Goal: Task Accomplishment & Management: Manage account settings

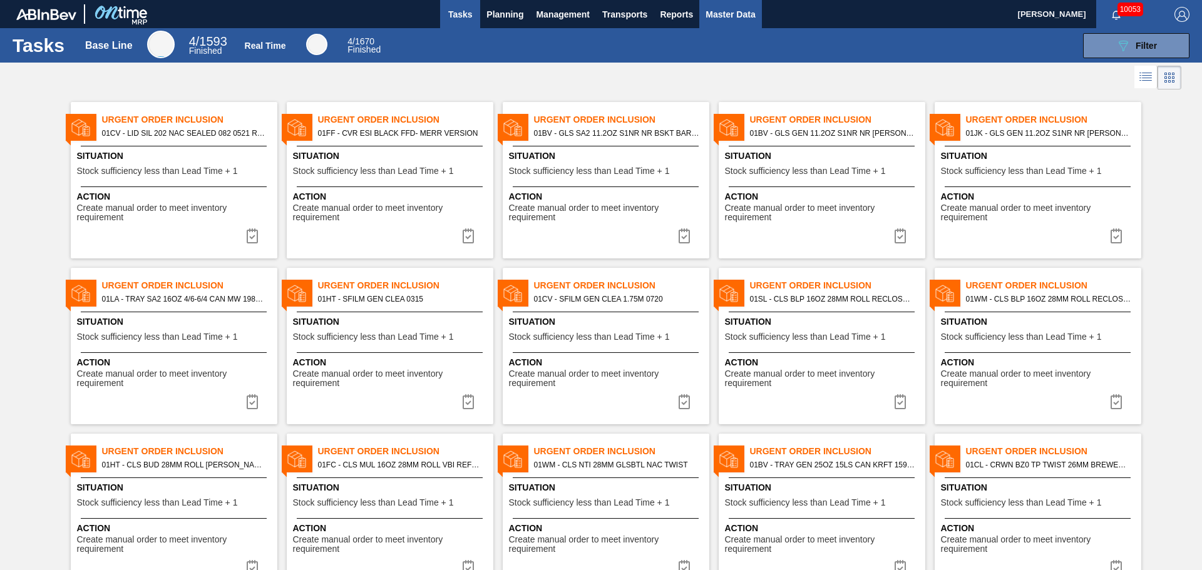
click at [734, 19] on span "Master Data" at bounding box center [730, 14] width 49 height 15
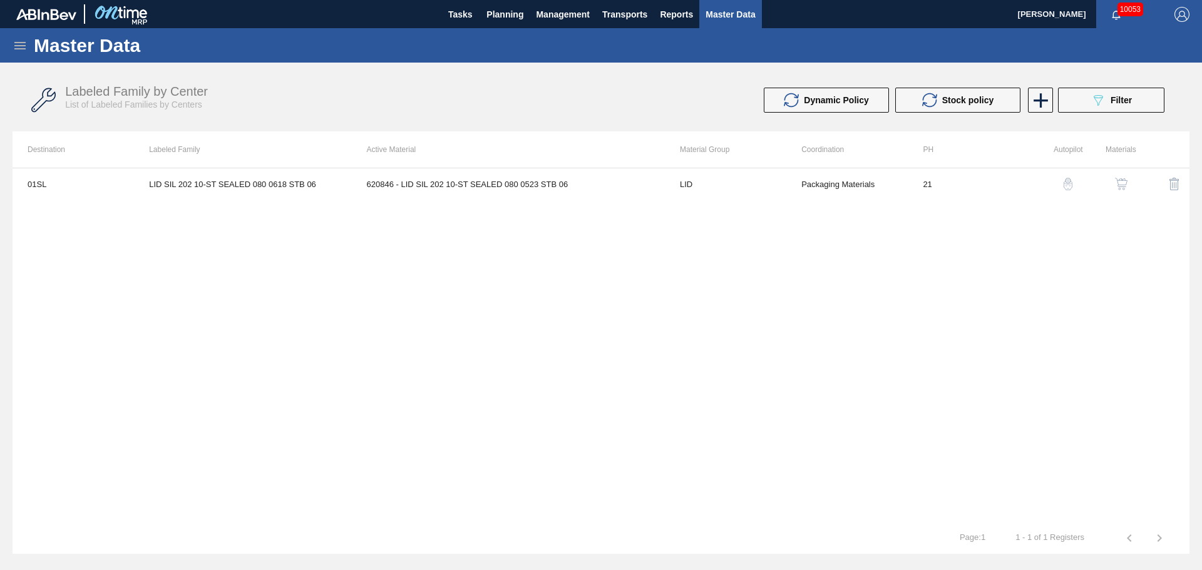
click at [31, 39] on div "Master Data" at bounding box center [601, 45] width 1202 height 34
click at [26, 46] on icon at bounding box center [20, 45] width 15 height 15
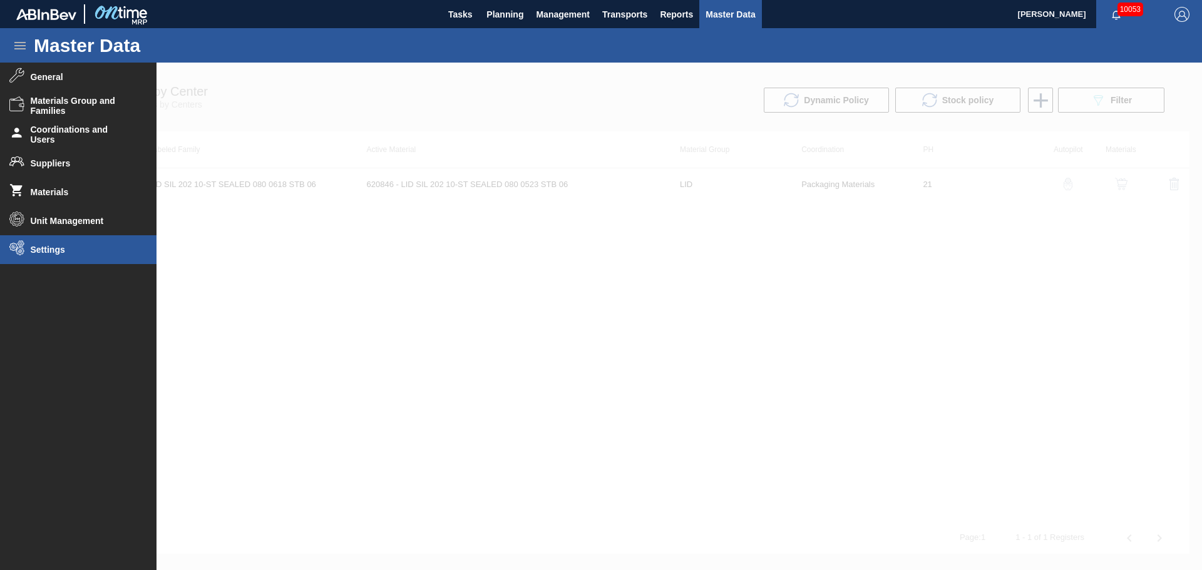
click at [41, 244] on li "Settings" at bounding box center [78, 249] width 157 height 29
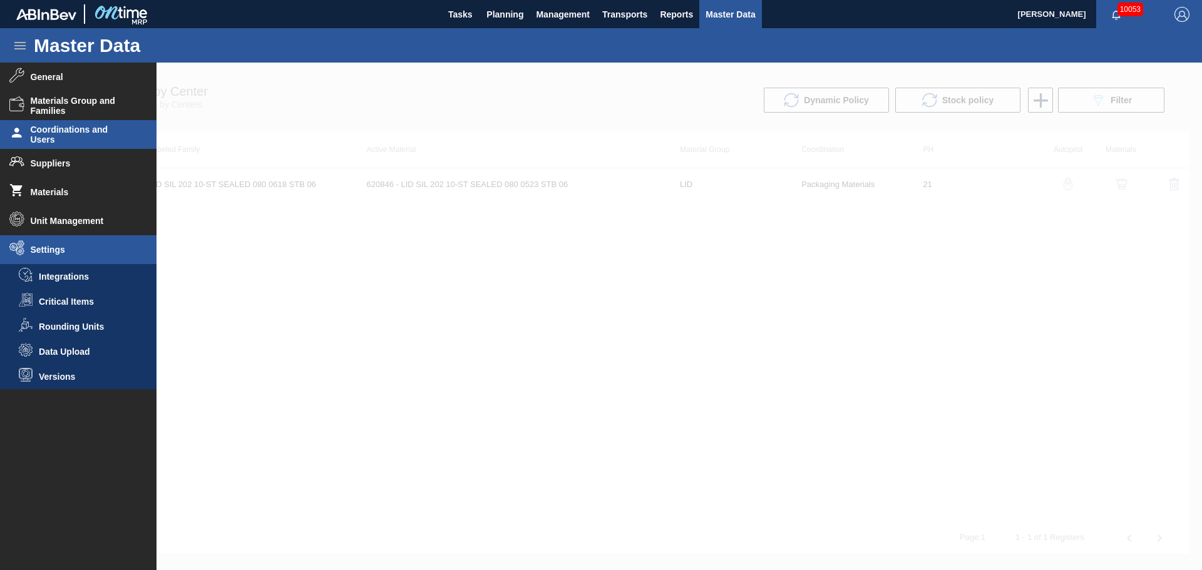
click at [66, 134] on span "Coordinations and Users" at bounding box center [82, 135] width 103 height 20
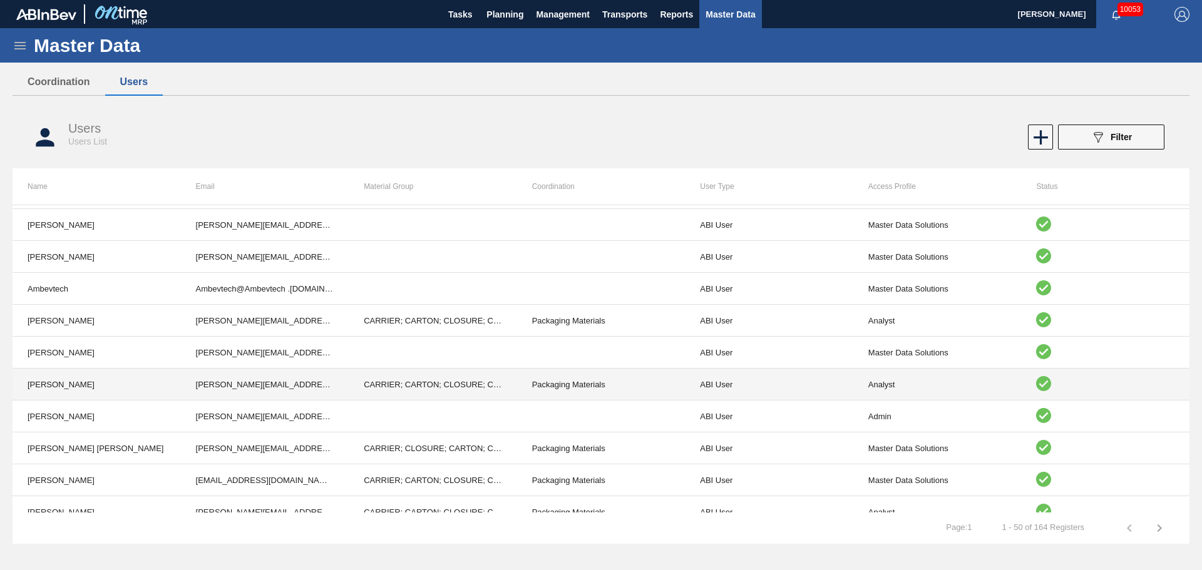
scroll to position [564, 0]
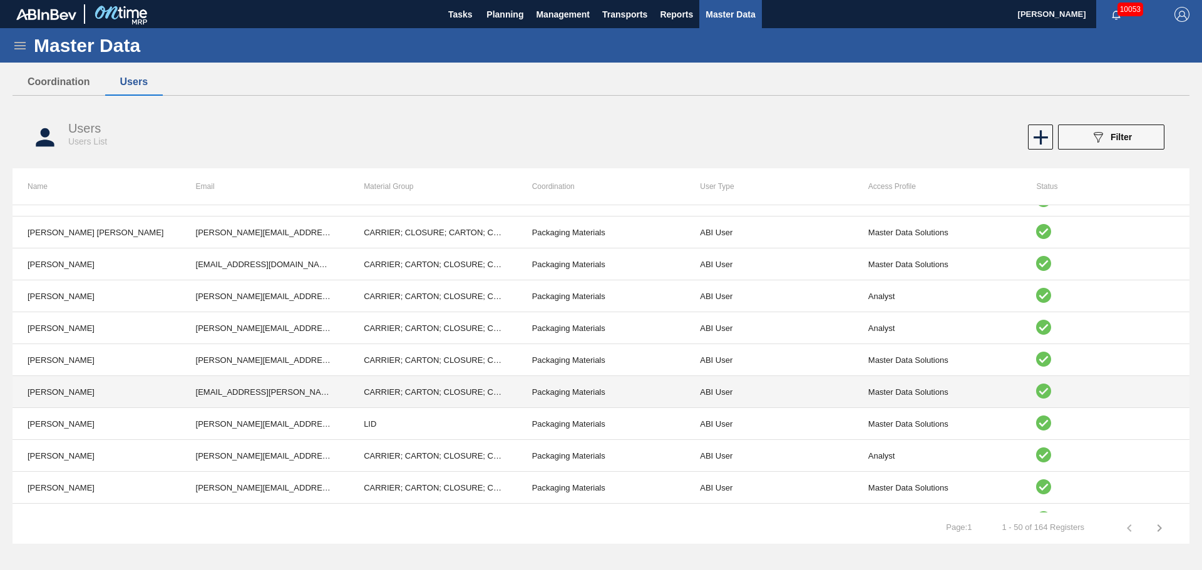
click at [73, 399] on td "[PERSON_NAME]" at bounding box center [97, 392] width 168 height 32
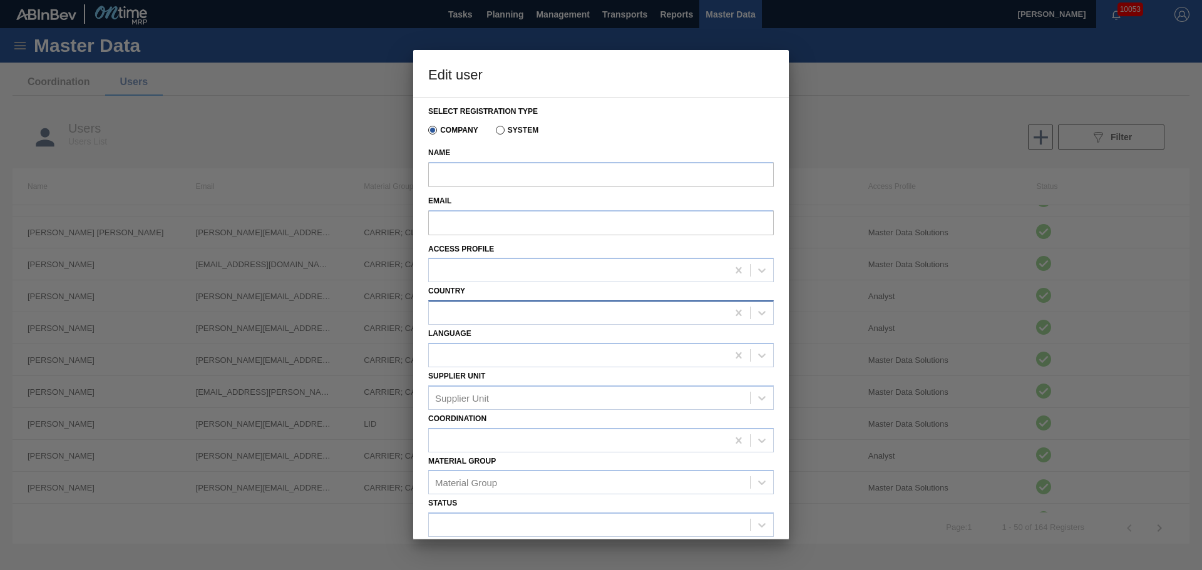
type input "[PERSON_NAME]"
type input "[EMAIL_ADDRESS][PERSON_NAME][DOMAIN_NAME][PERSON_NAME]"
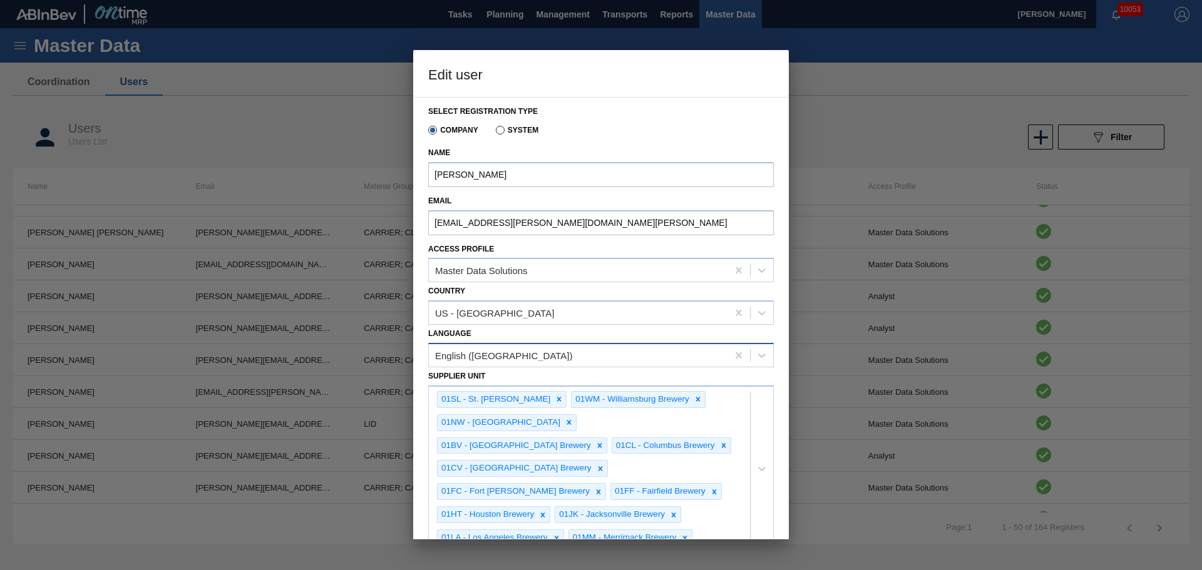
scroll to position [232, 0]
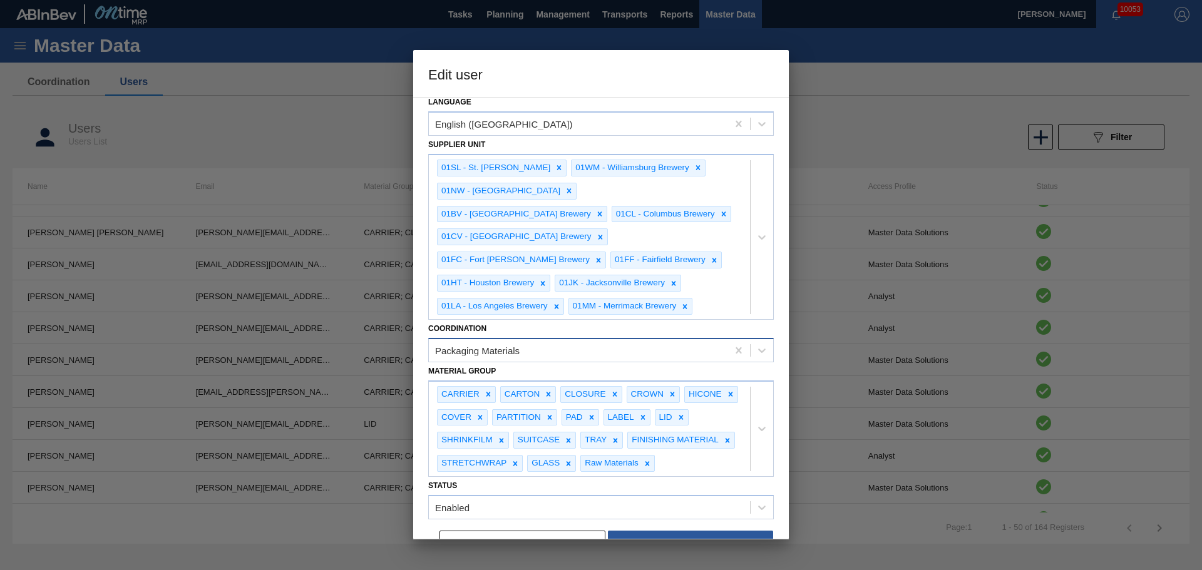
click at [507, 345] on div "Packaging Materials" at bounding box center [477, 350] width 85 height 11
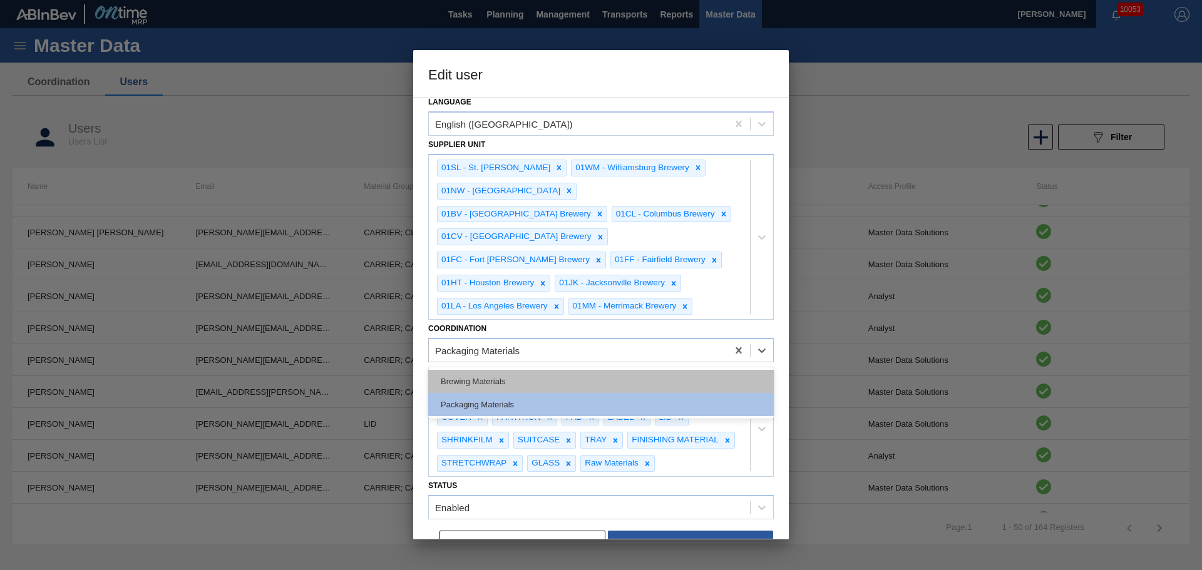
click at [492, 370] on div "Brewing Materials" at bounding box center [601, 381] width 346 height 23
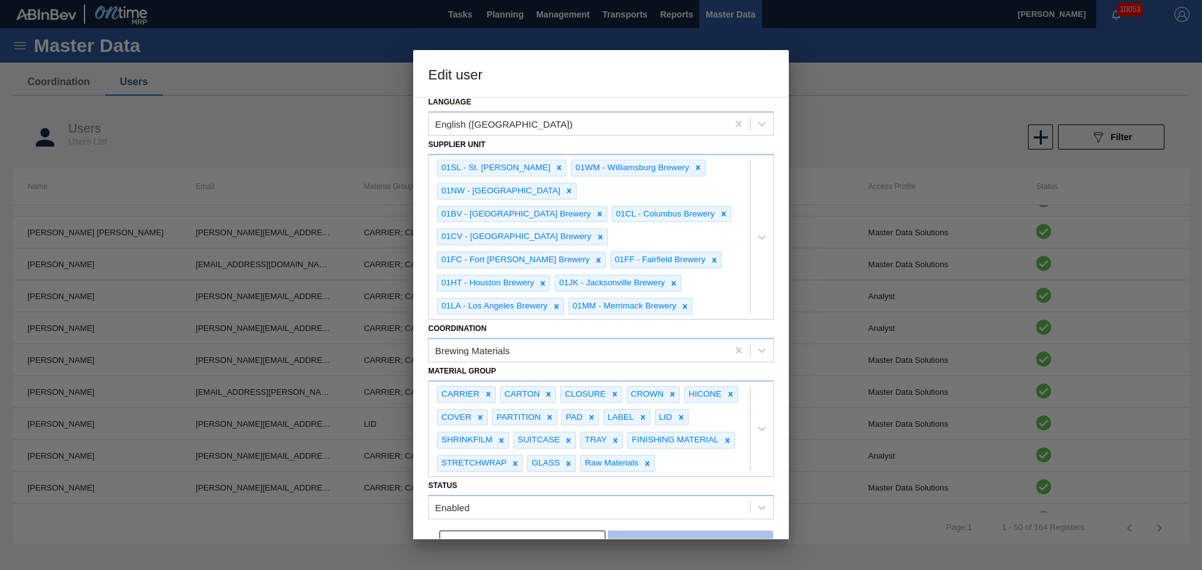
click at [703, 531] on button "Save" at bounding box center [690, 543] width 165 height 25
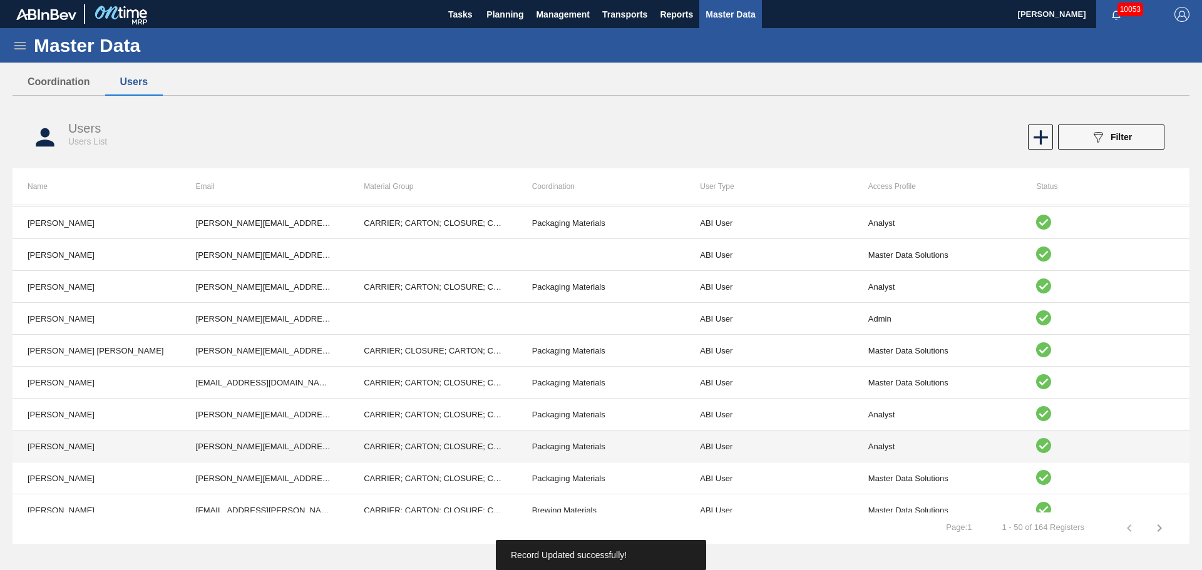
scroll to position [313, 0]
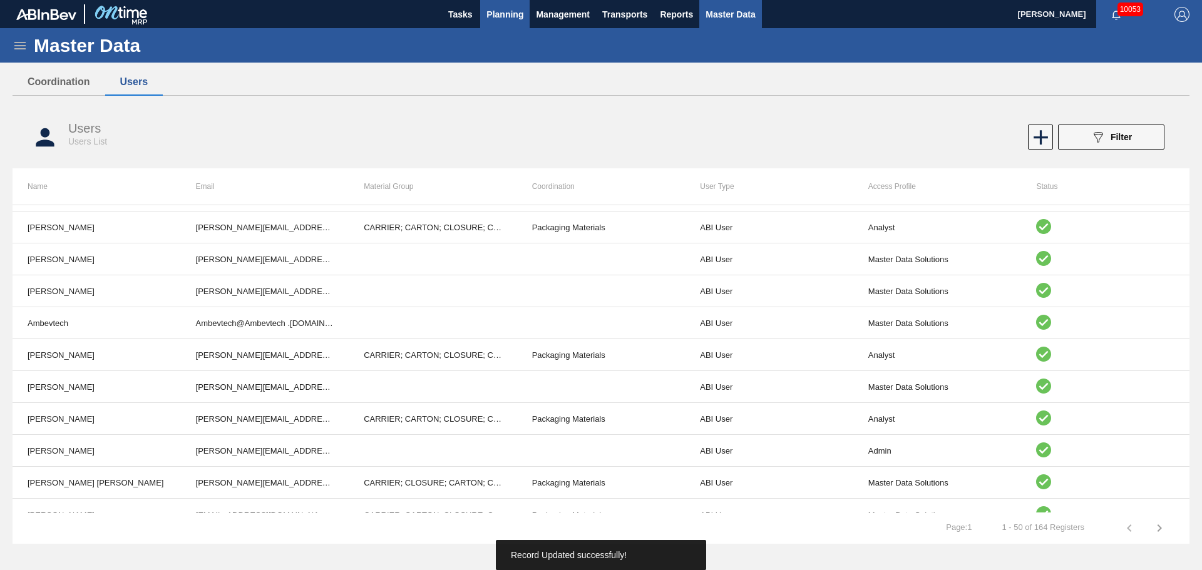
click at [505, 14] on span "Planning" at bounding box center [505, 14] width 37 height 15
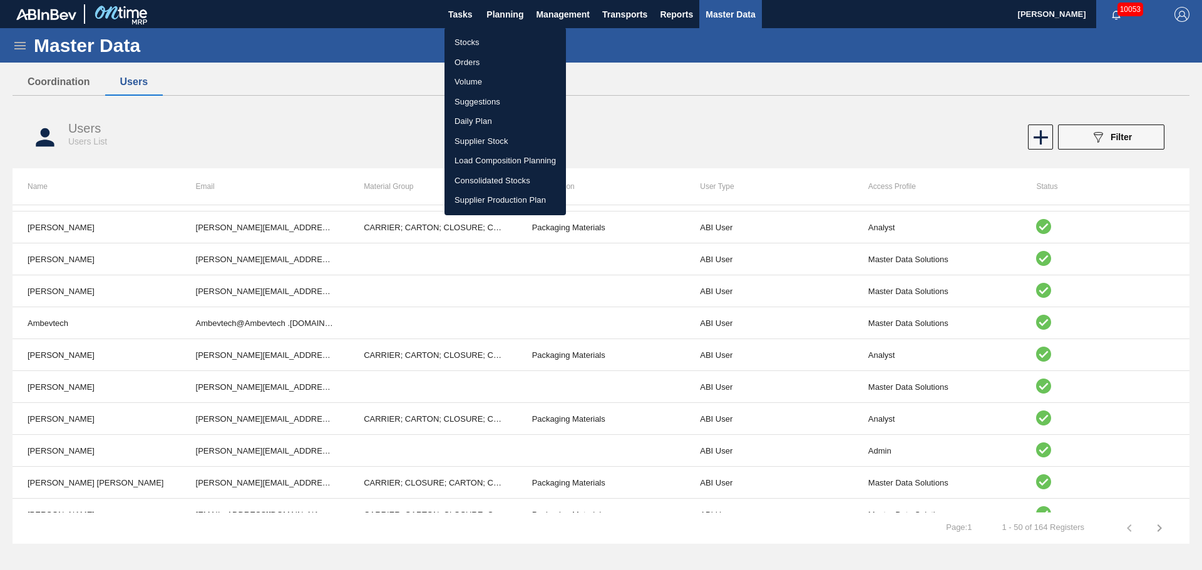
click at [482, 40] on li "Stocks" at bounding box center [505, 43] width 121 height 20
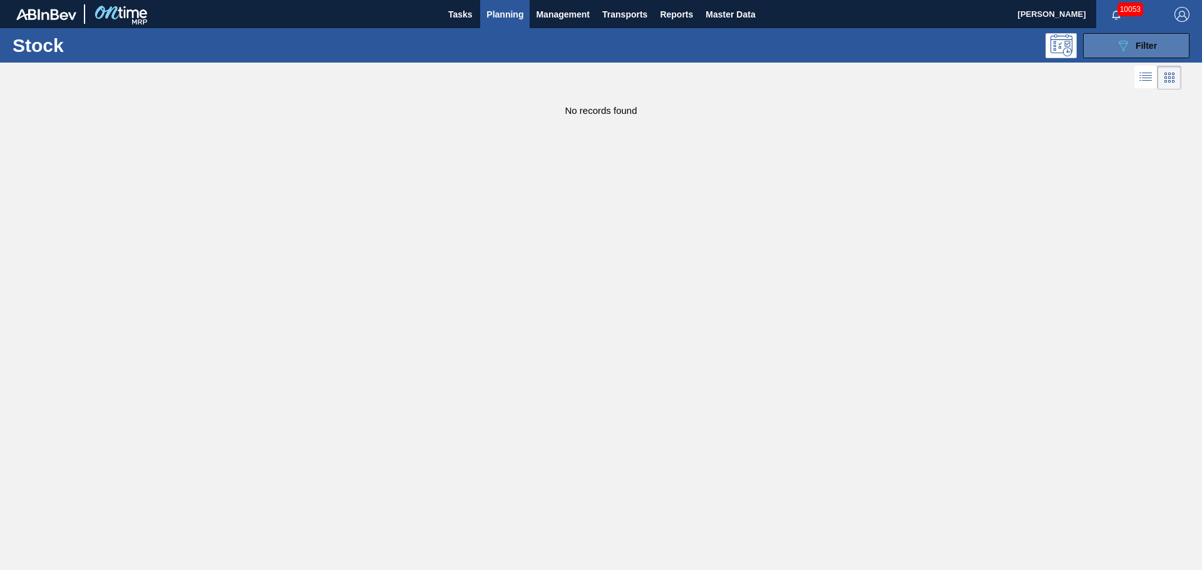
click at [1104, 42] on button "089F7B8B-B2A5-4AFE-B5C0-19BA573D28AC Filter" at bounding box center [1136, 45] width 106 height 25
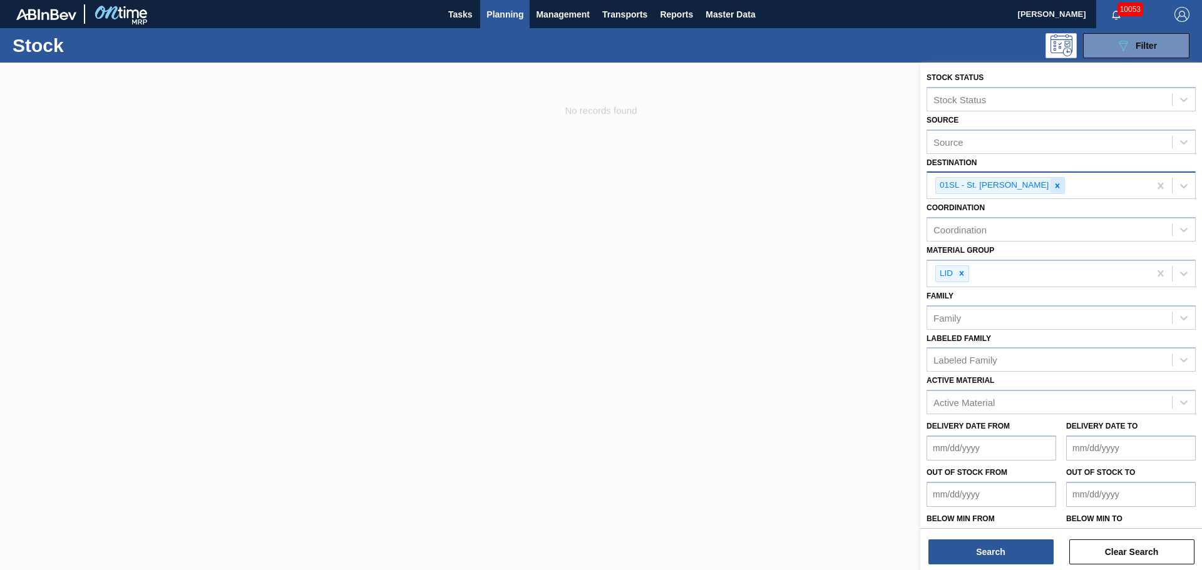
click at [1053, 184] on icon at bounding box center [1057, 186] width 9 height 9
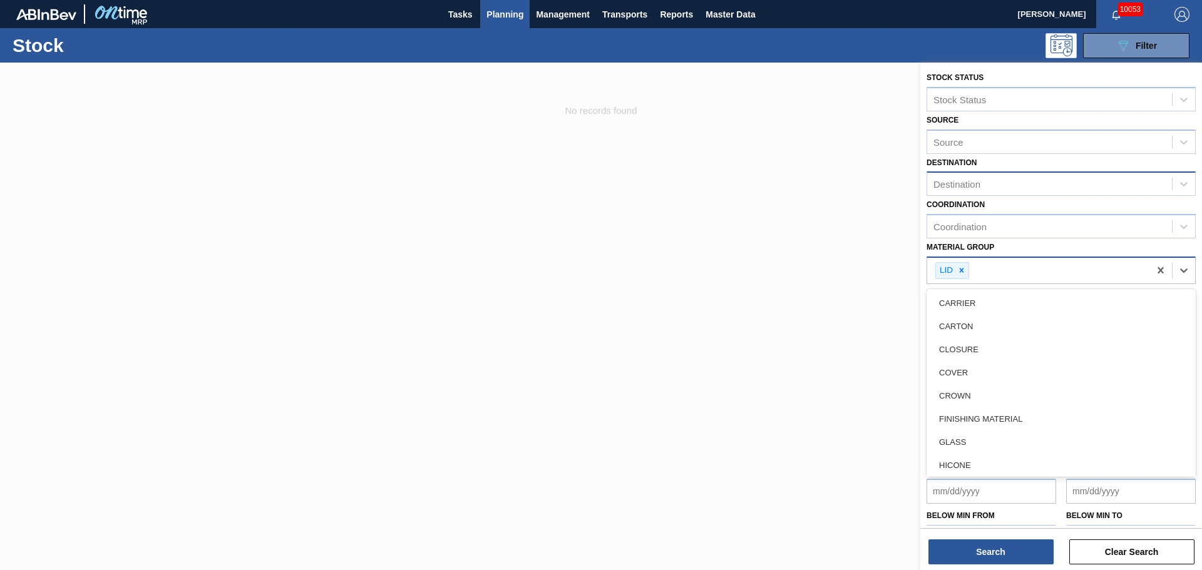
click at [971, 272] on div "LID" at bounding box center [1038, 271] width 222 height 26
click at [963, 272] on icon at bounding box center [962, 271] width 4 height 4
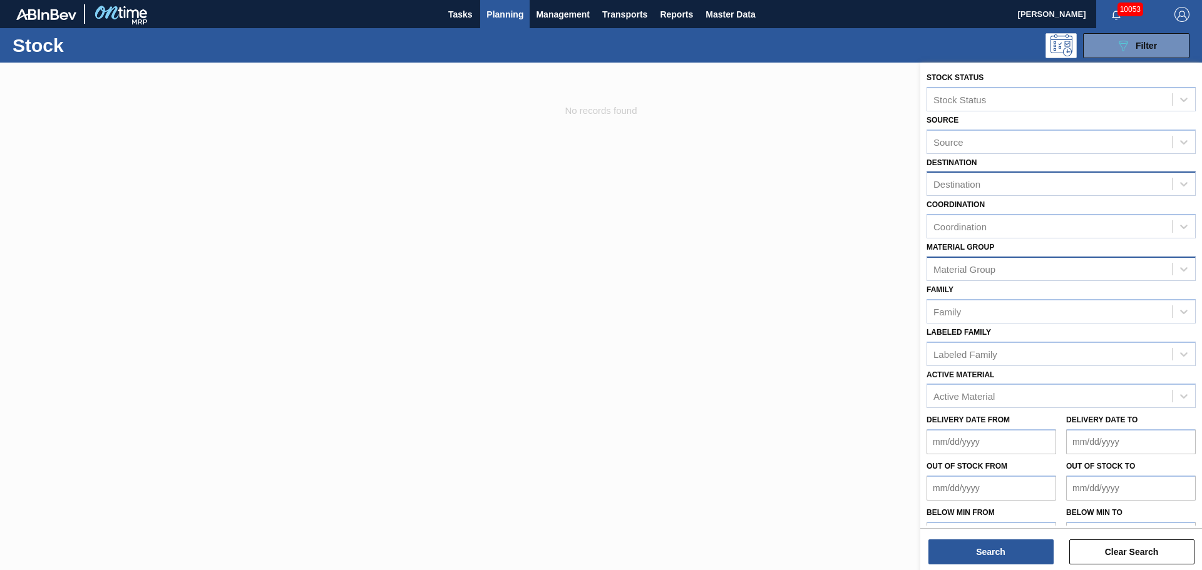
click at [969, 253] on div "Material [PERSON_NAME] Group" at bounding box center [1061, 260] width 269 height 43
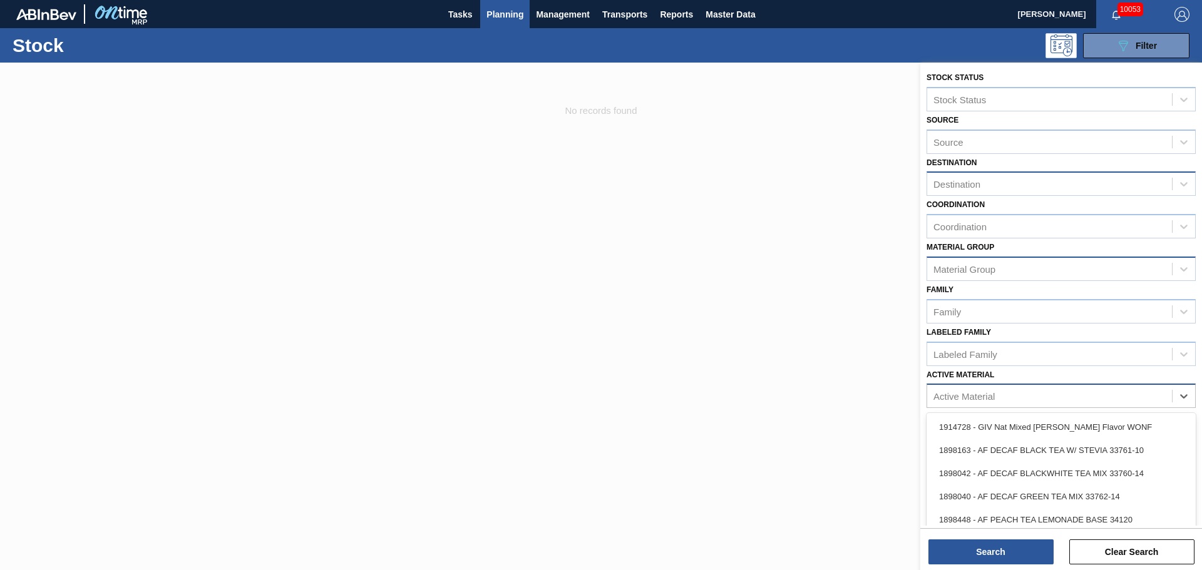
click at [964, 400] on div "Active Material" at bounding box center [964, 396] width 61 height 11
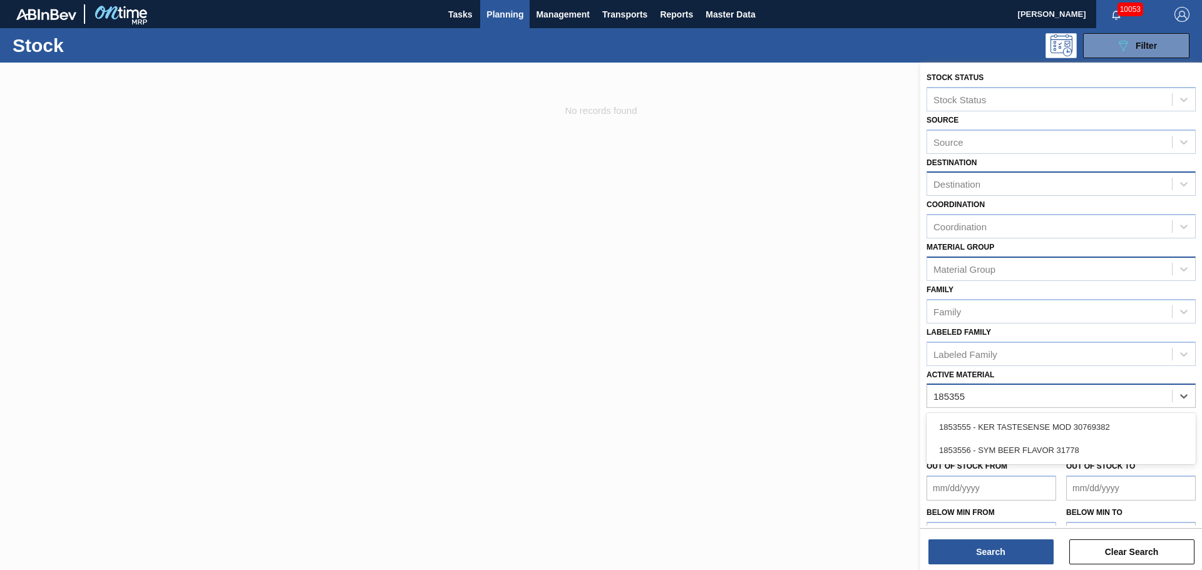
type Material "1853556"
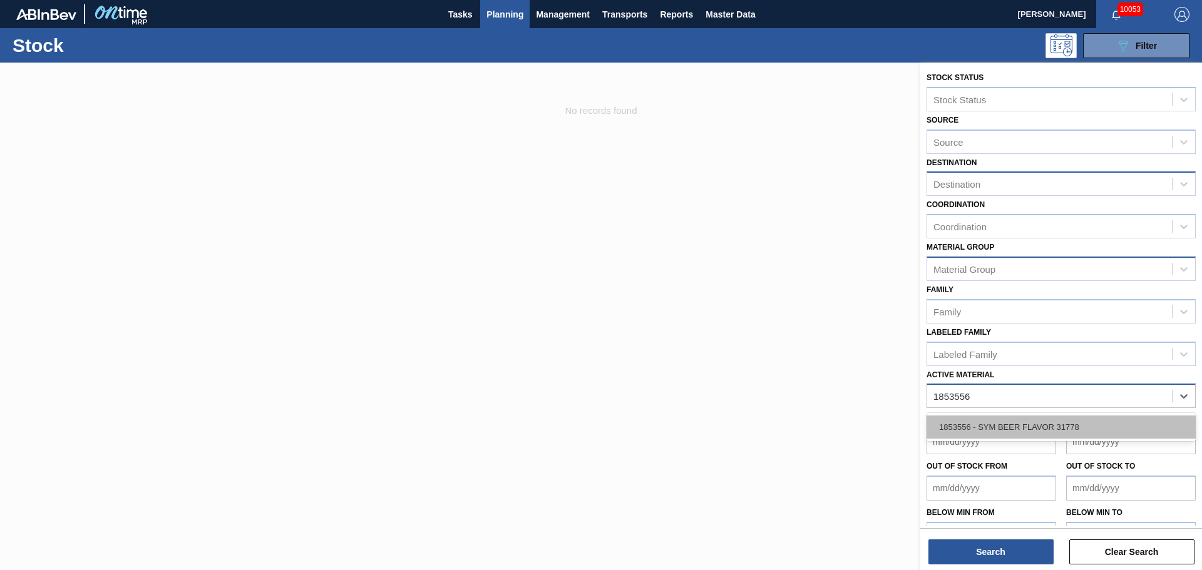
click at [986, 428] on div "1853556 - SYM BEER FLAVOR 31778" at bounding box center [1061, 427] width 269 height 23
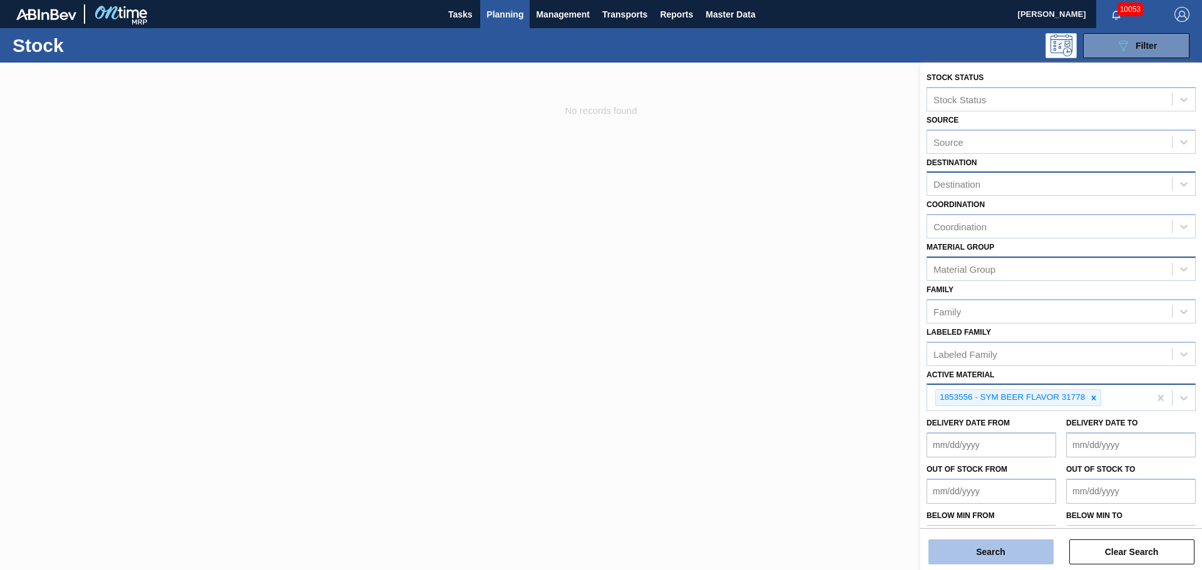
click at [992, 551] on button "Search" at bounding box center [991, 552] width 125 height 25
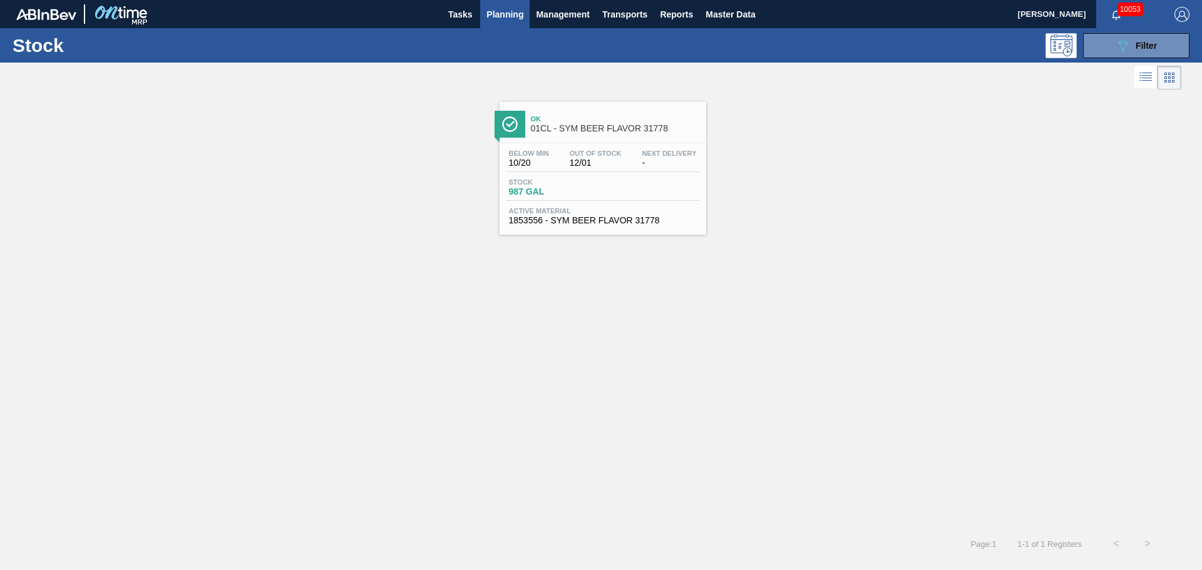
click at [587, 126] on span "01CL - SYM BEER FLAVOR 31778" at bounding box center [615, 128] width 169 height 9
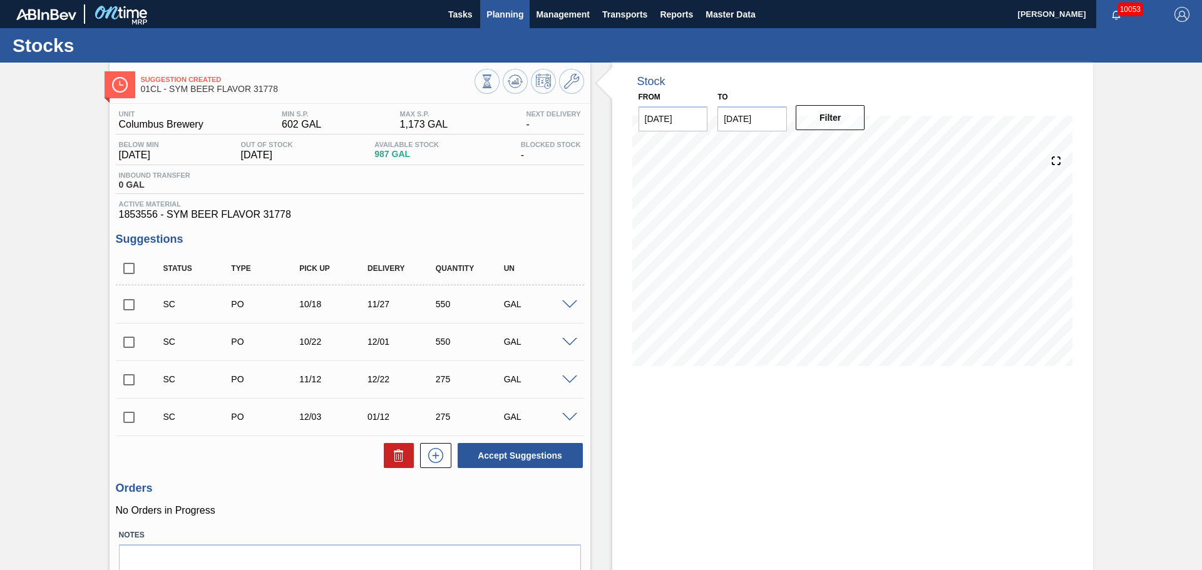
click at [487, 13] on span "Planning" at bounding box center [505, 14] width 37 height 15
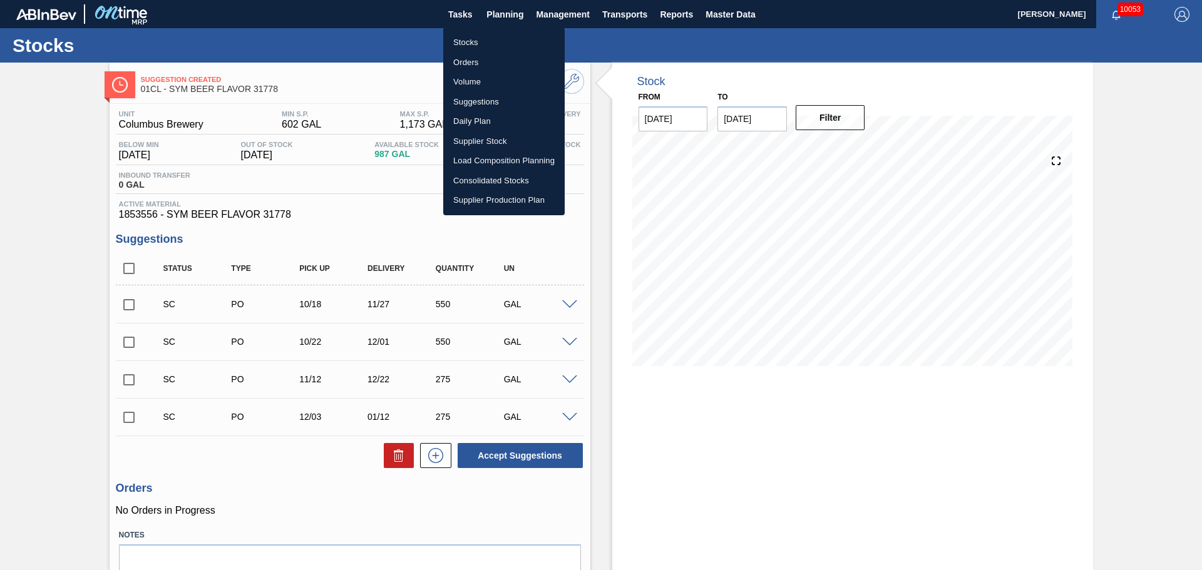
click at [467, 62] on li "Orders" at bounding box center [503, 63] width 121 height 20
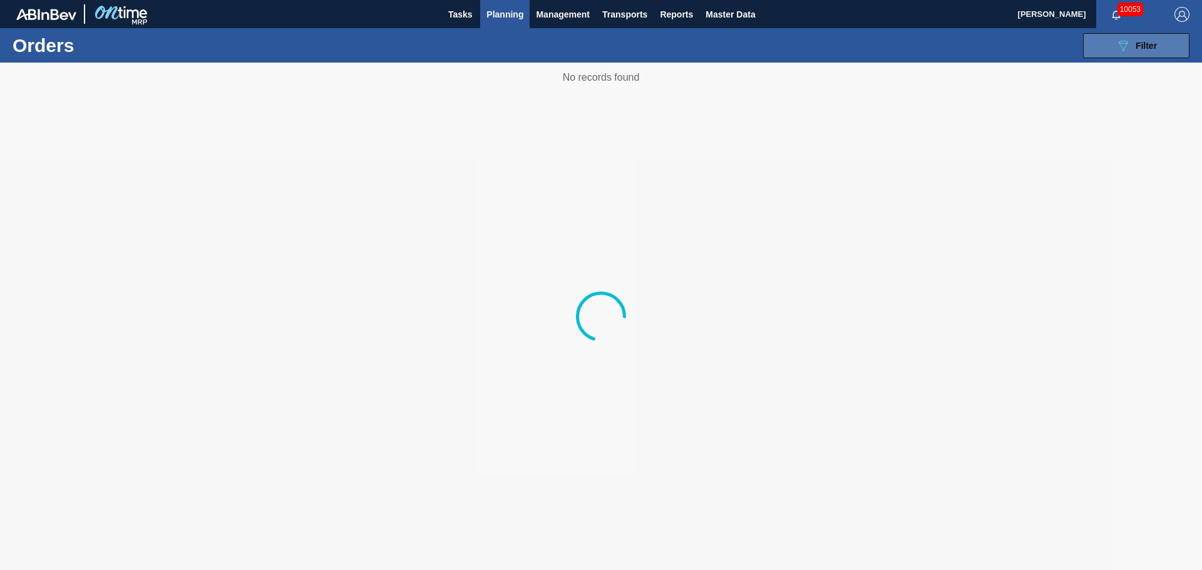
click at [1120, 54] on button "089F7B8B-B2A5-4AFE-B5C0-19BA573D28AC Filter" at bounding box center [1136, 45] width 106 height 25
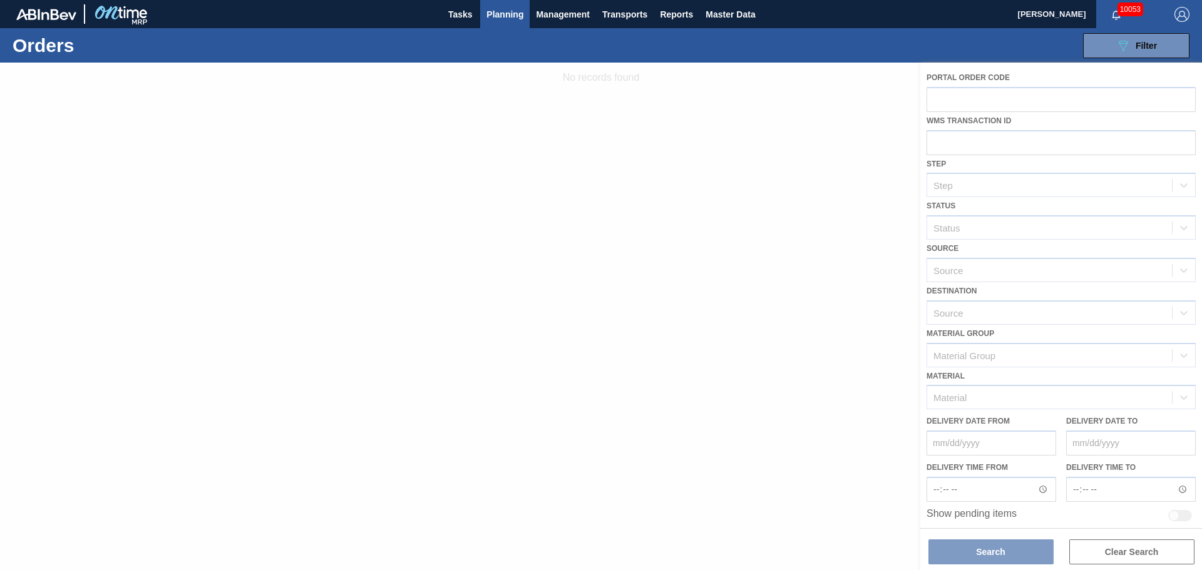
click at [977, 148] on div at bounding box center [601, 317] width 1202 height 508
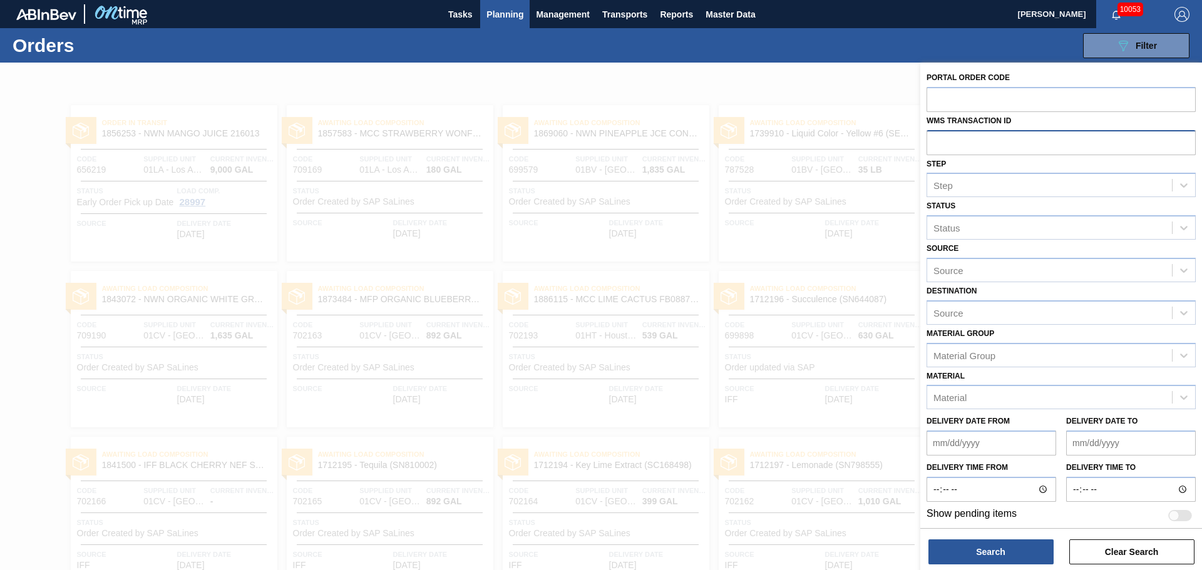
click at [956, 144] on input "text" at bounding box center [1061, 142] width 269 height 24
paste input "0714421"
type input "0714421"
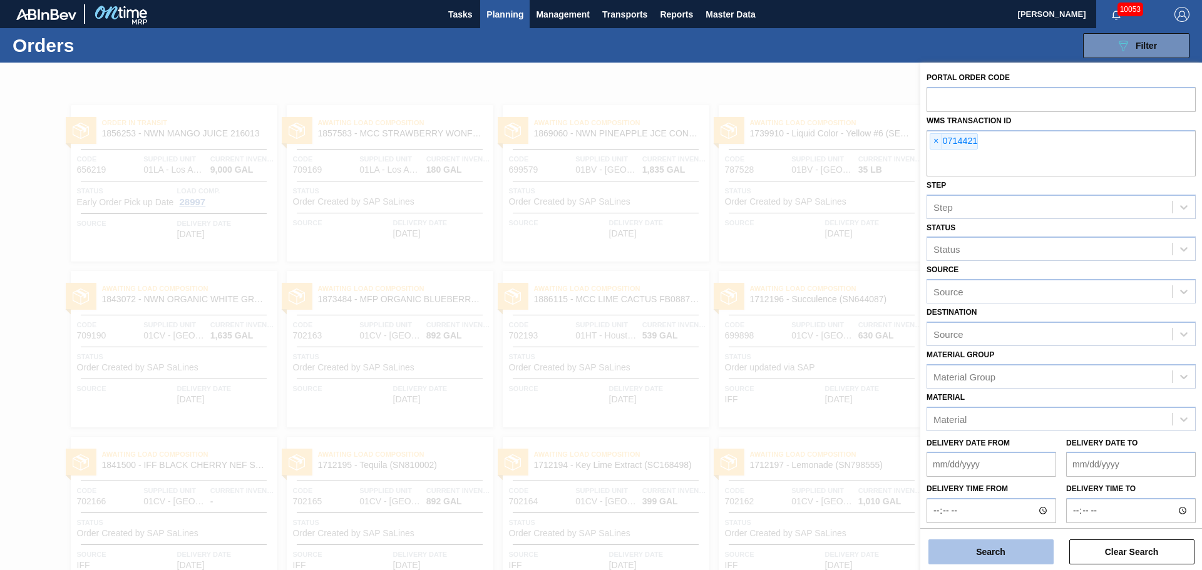
click at [1021, 556] on button "Search" at bounding box center [991, 552] width 125 height 25
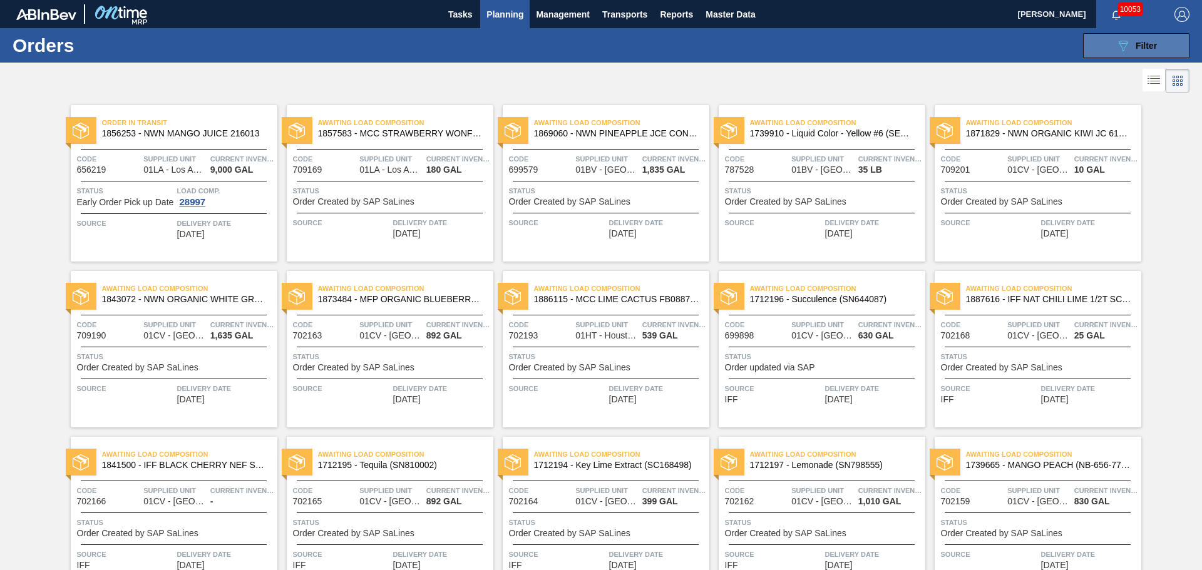
click at [1118, 49] on icon "089F7B8B-B2A5-4AFE-B5C0-19BA573D28AC" at bounding box center [1123, 45] width 15 height 15
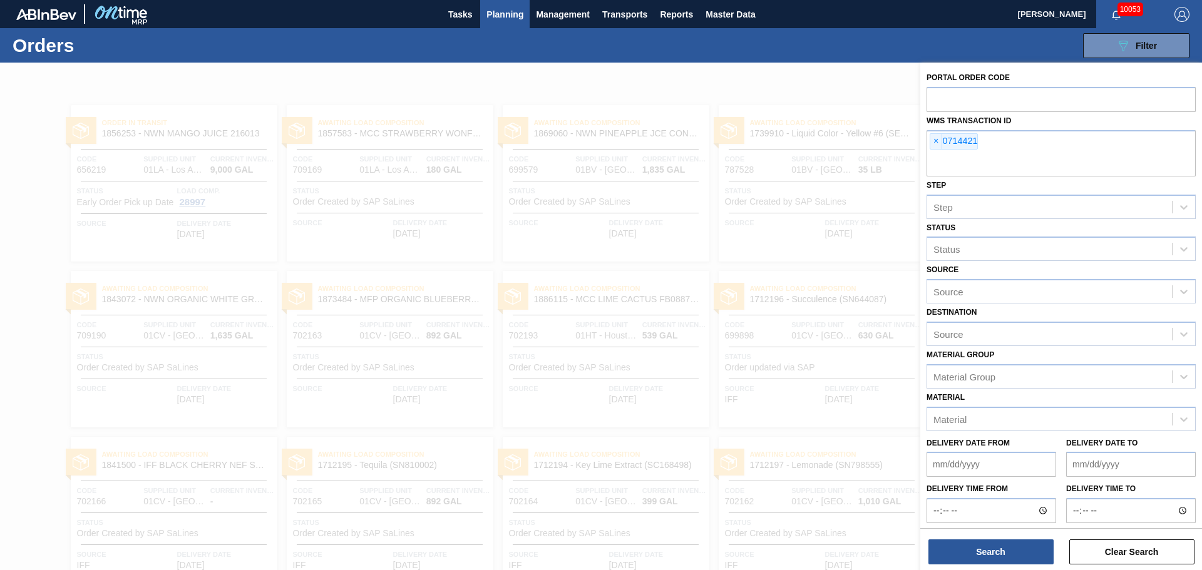
click at [991, 229] on div "Status Status" at bounding box center [1061, 240] width 269 height 43
click at [985, 268] on div "Source Source" at bounding box center [1061, 282] width 269 height 43
click at [981, 257] on div "Status" at bounding box center [1049, 249] width 245 height 18
click at [986, 230] on div "Status Status" at bounding box center [1061, 240] width 269 height 43
click at [972, 332] on div "Source" at bounding box center [1049, 334] width 245 height 18
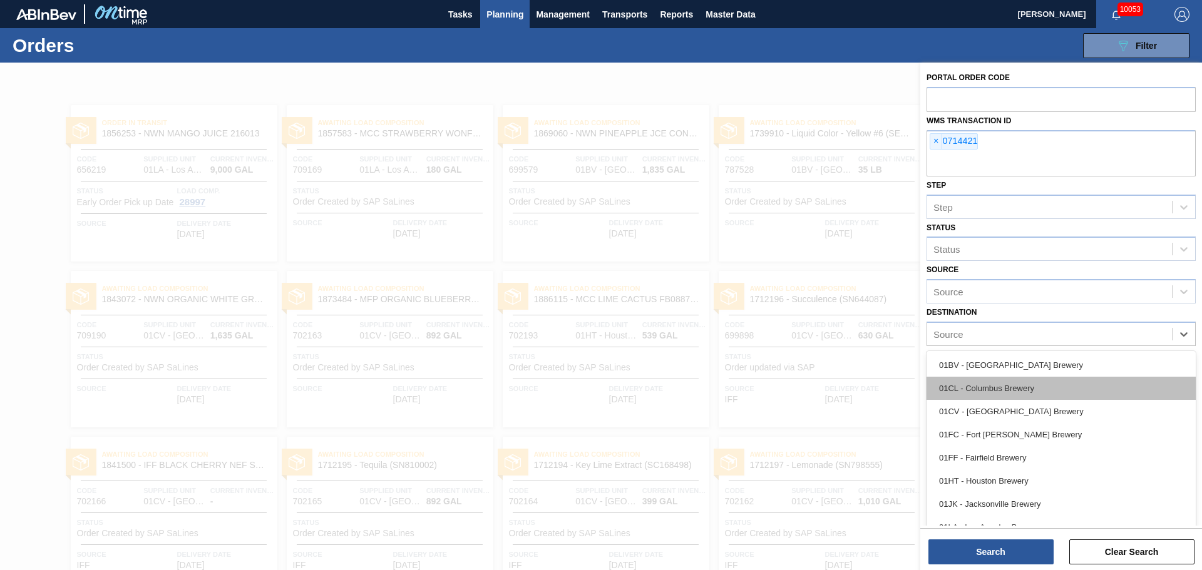
click at [981, 390] on div "01CL - Columbus Brewery" at bounding box center [1061, 388] width 269 height 23
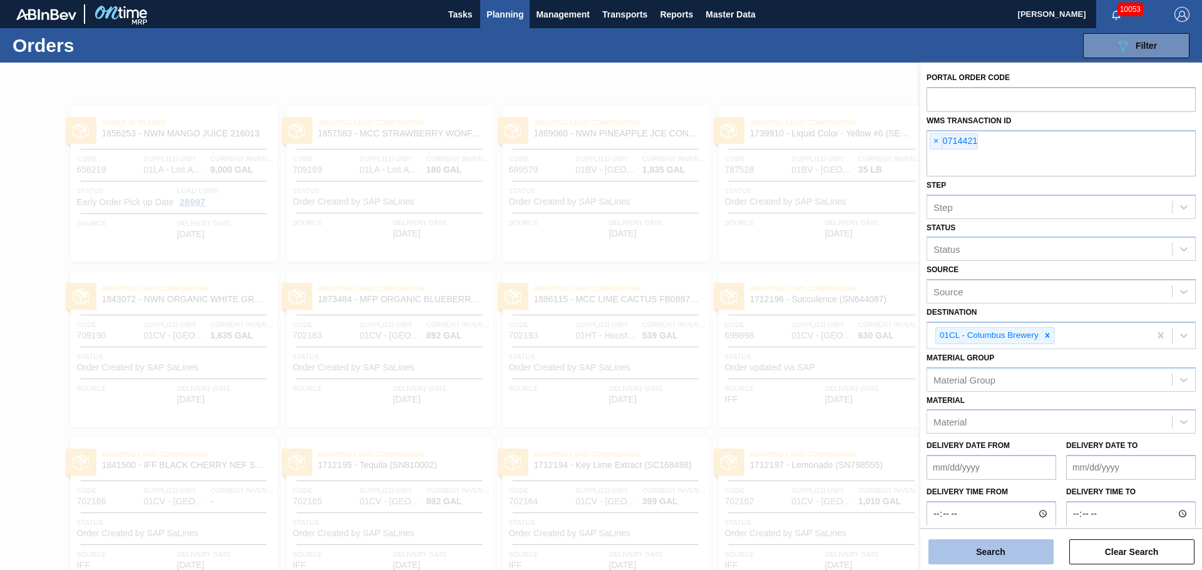
click at [989, 559] on button "Search" at bounding box center [991, 552] width 125 height 25
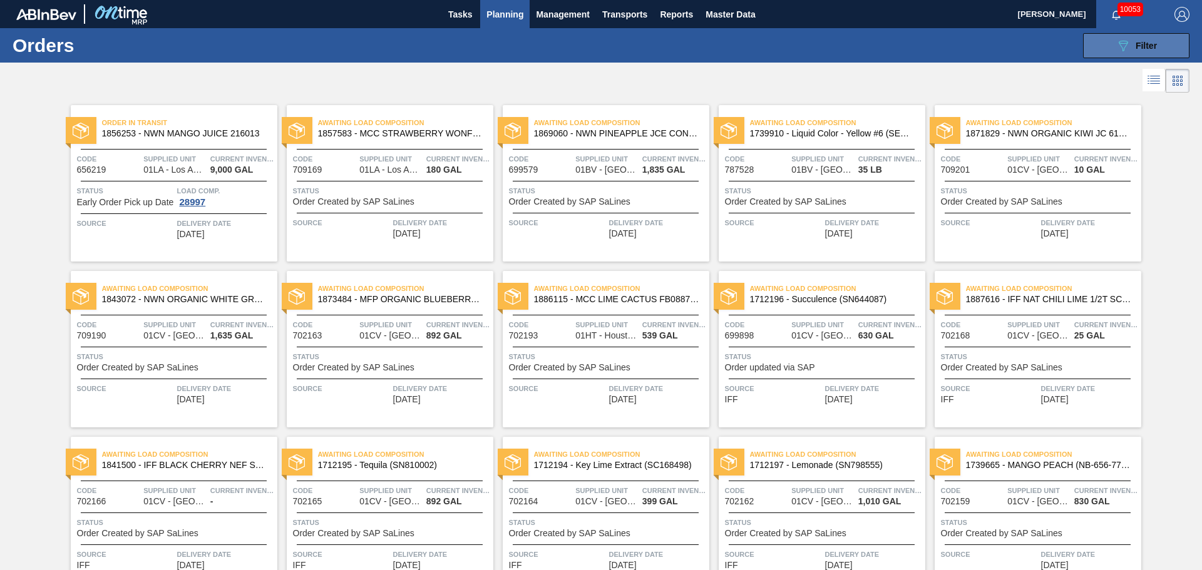
click at [1118, 44] on icon "089F7B8B-B2A5-4AFE-B5C0-19BA573D28AC" at bounding box center [1123, 45] width 15 height 15
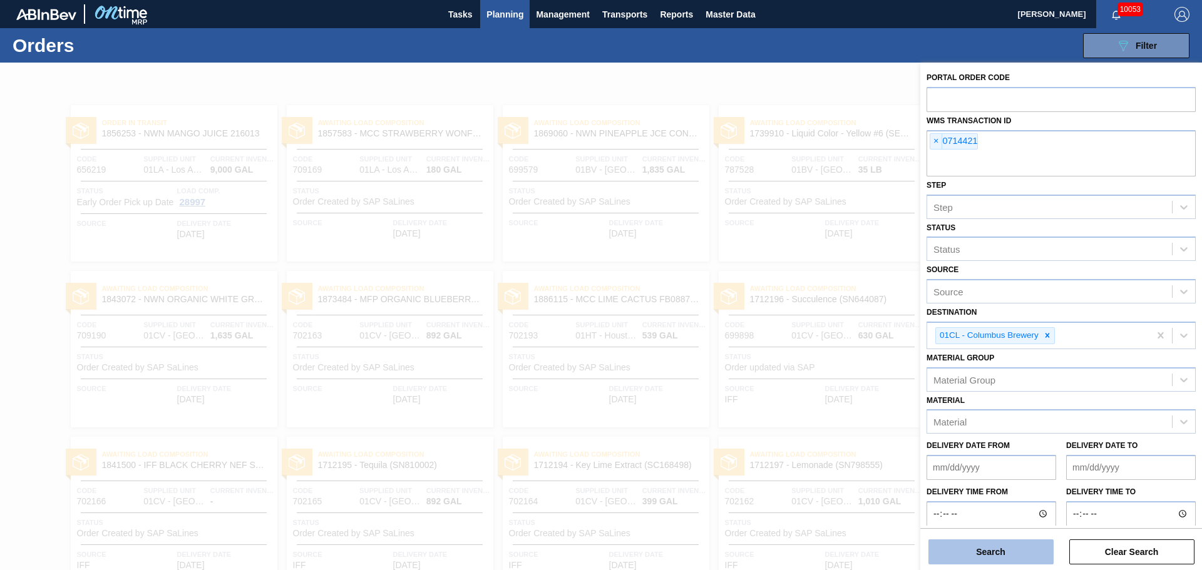
click at [1003, 556] on button "Search" at bounding box center [991, 552] width 125 height 25
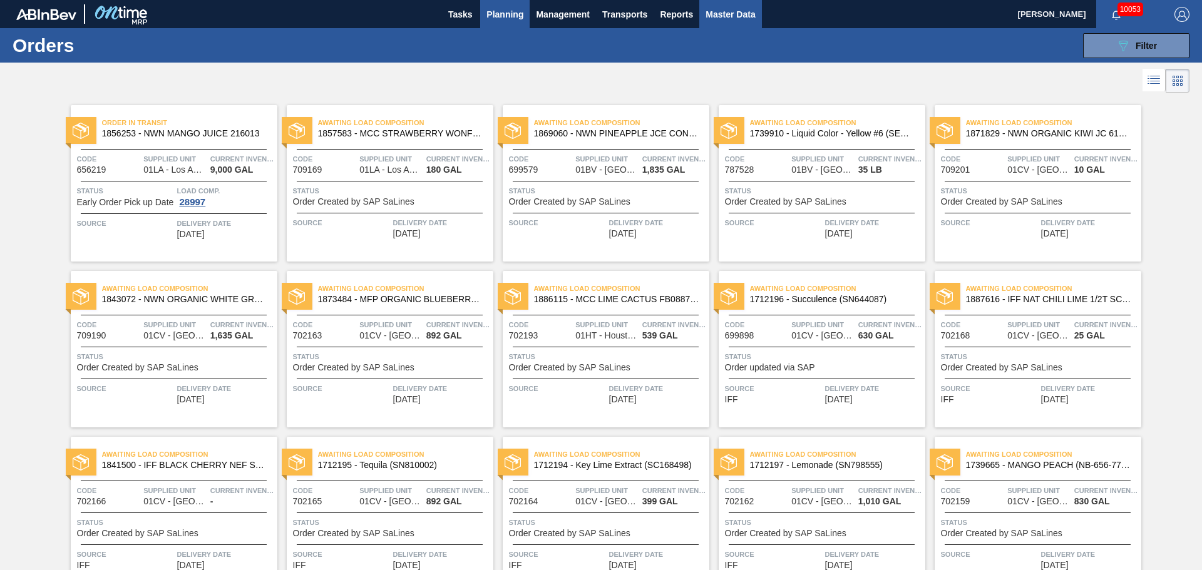
click at [740, 17] on span "Master Data" at bounding box center [730, 14] width 49 height 15
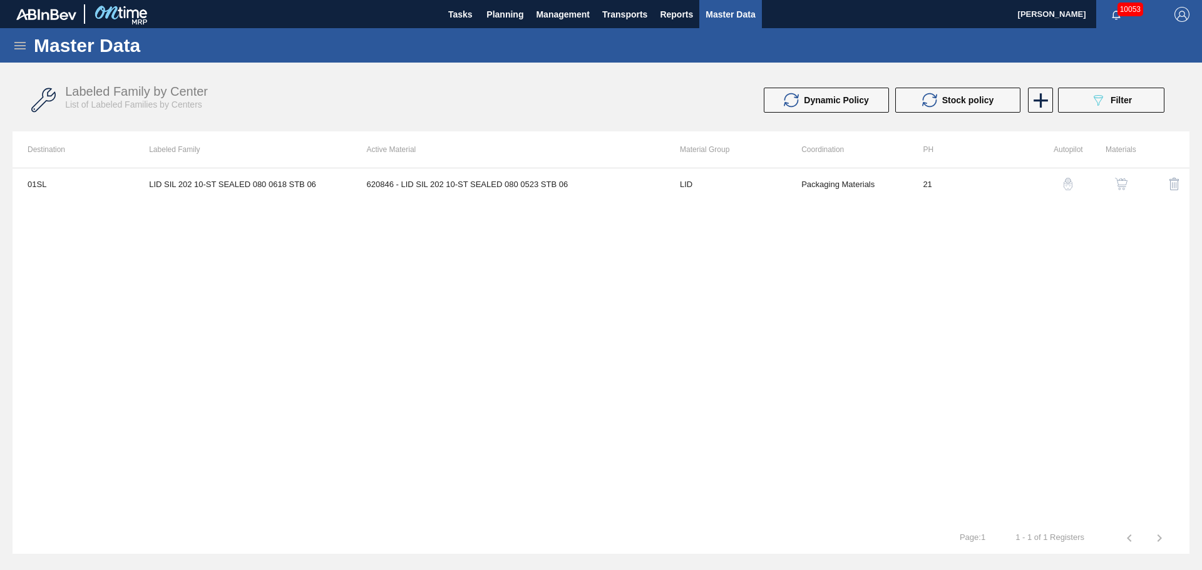
click at [16, 45] on icon at bounding box center [19, 46] width 11 height 8
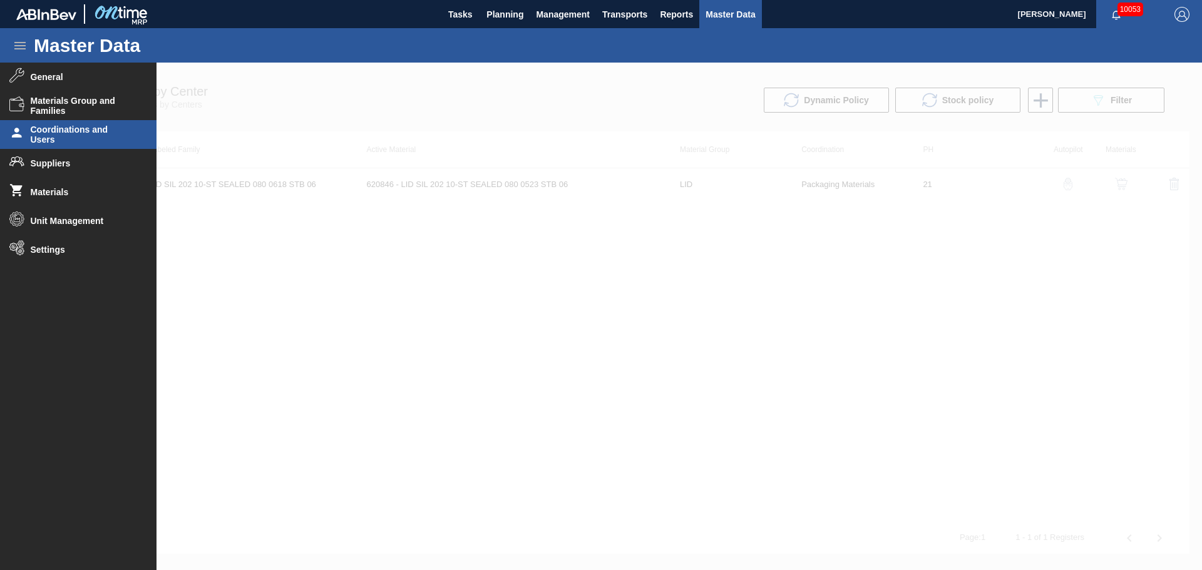
click at [78, 140] on span "Coordinations and Users" at bounding box center [82, 135] width 103 height 20
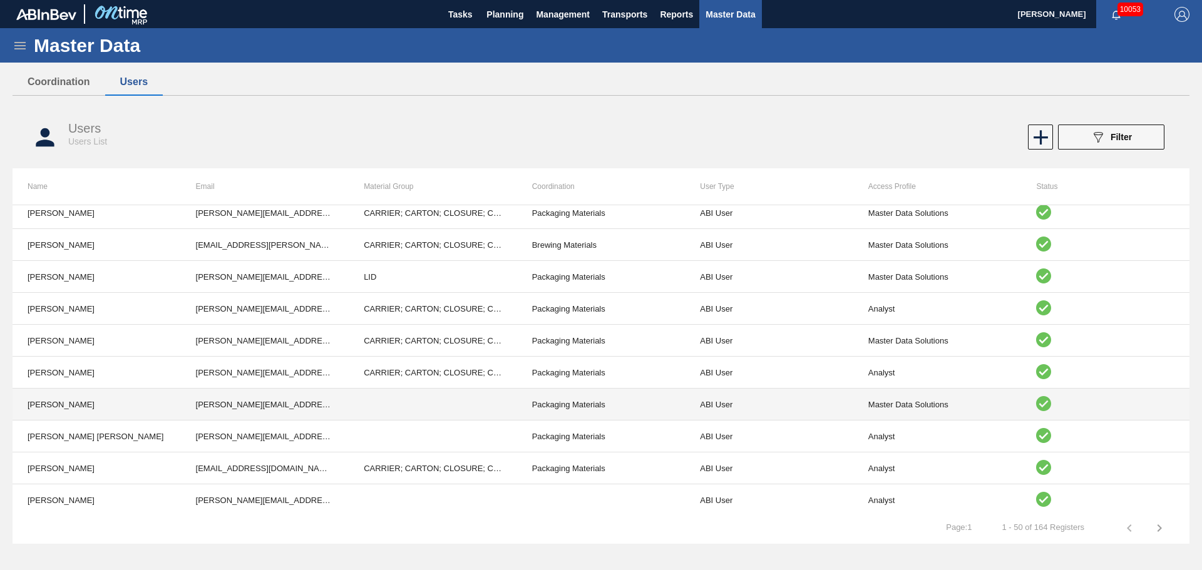
scroll to position [689, 0]
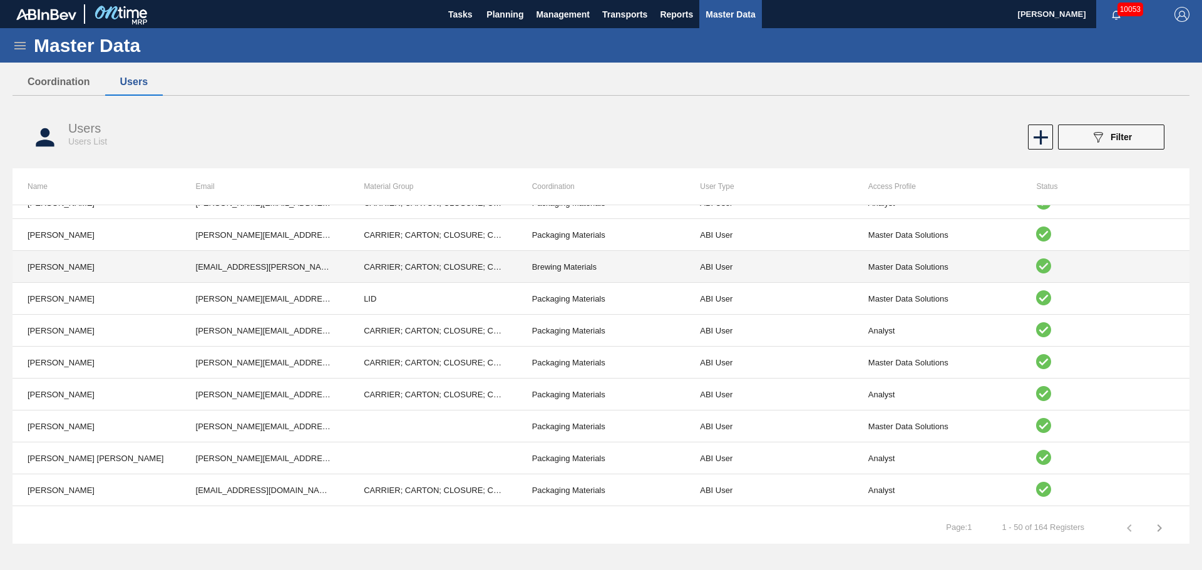
click at [162, 260] on td "[PERSON_NAME]" at bounding box center [97, 267] width 168 height 32
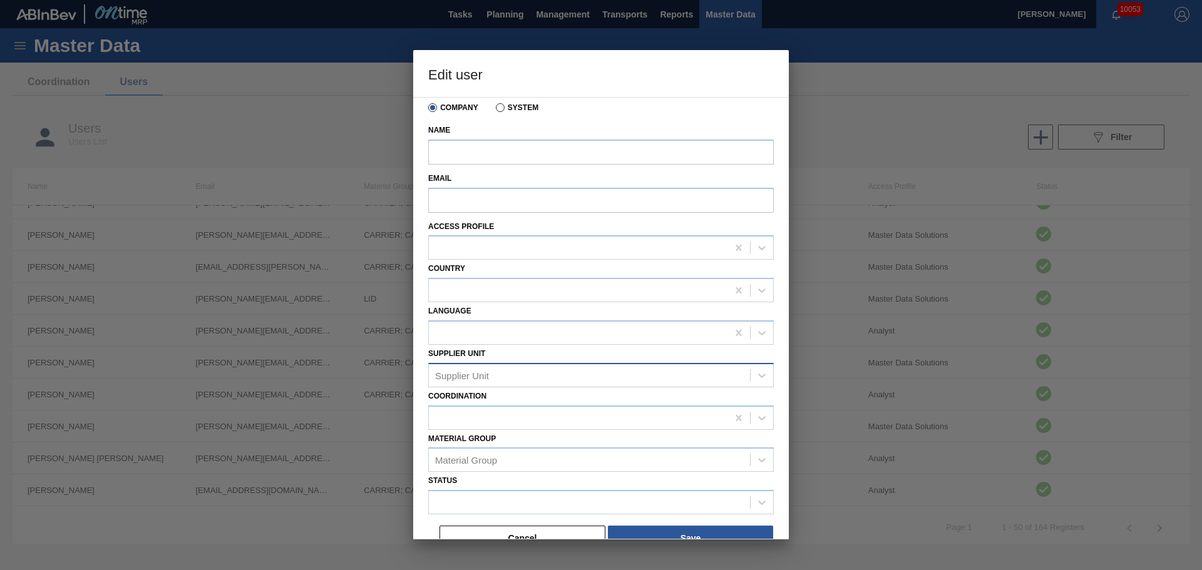
scroll to position [41, 0]
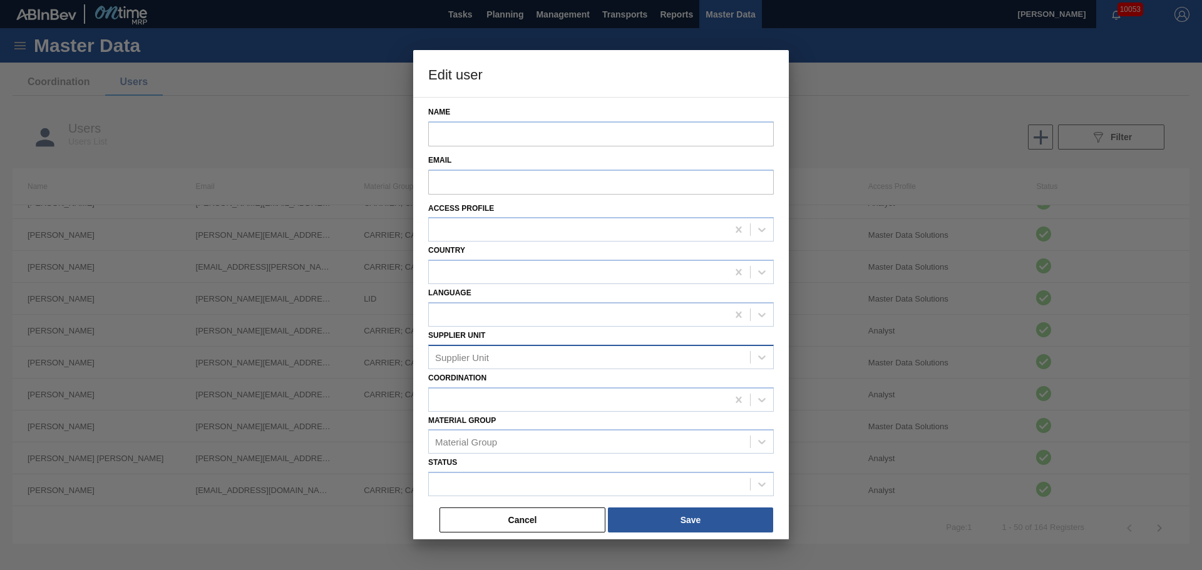
type input "[PERSON_NAME]"
type input "[EMAIL_ADDRESS][PERSON_NAME][DOMAIN_NAME][PERSON_NAME]"
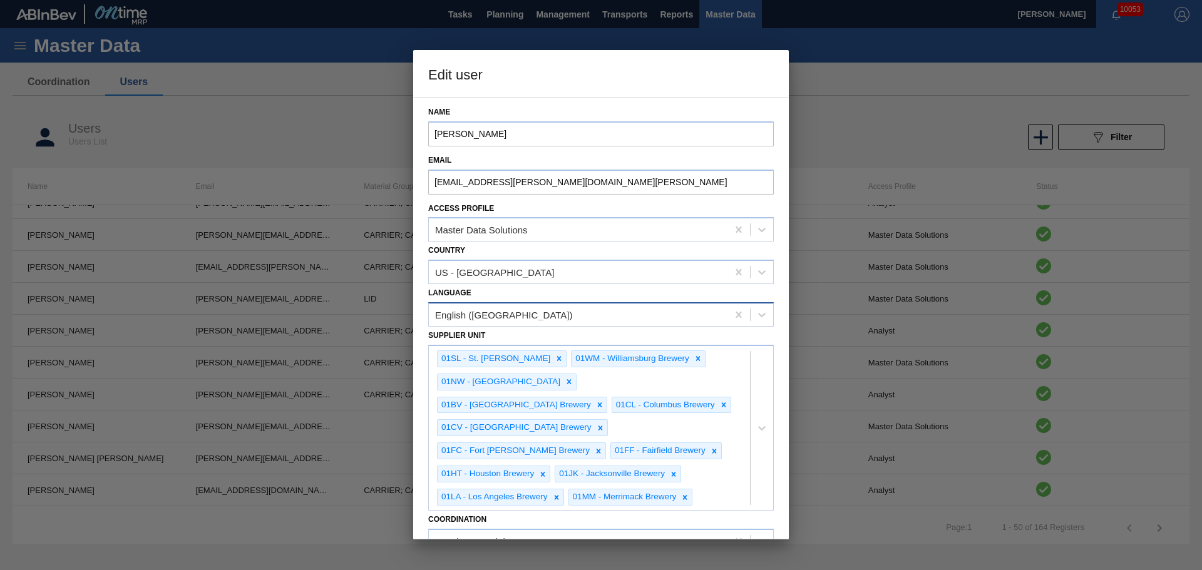
scroll to position [229, 0]
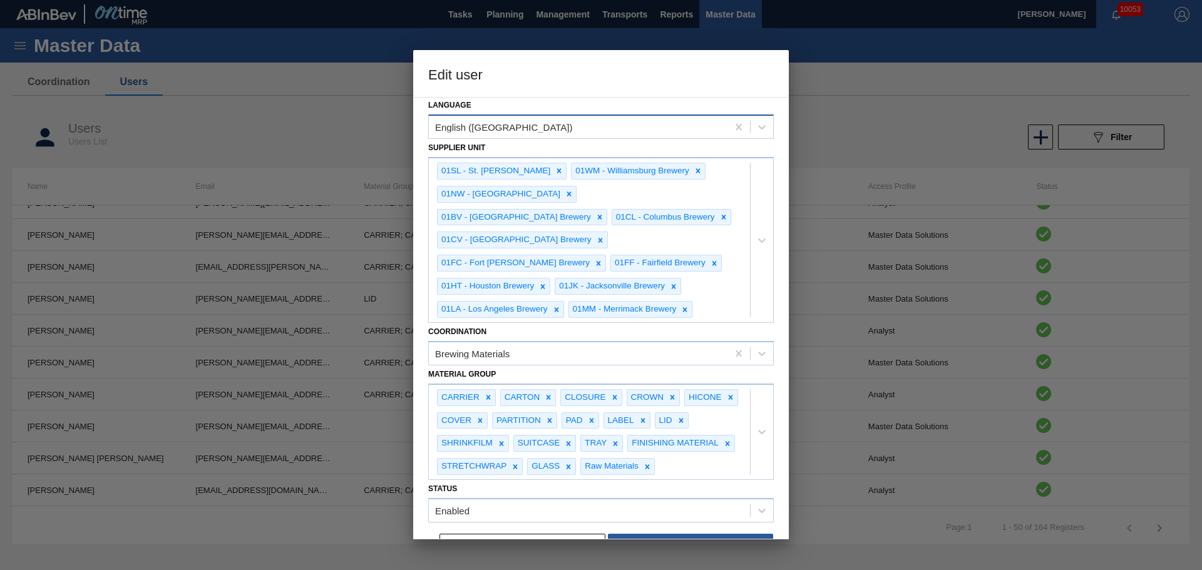
click at [528, 344] on div "Brewing Materials" at bounding box center [578, 353] width 299 height 18
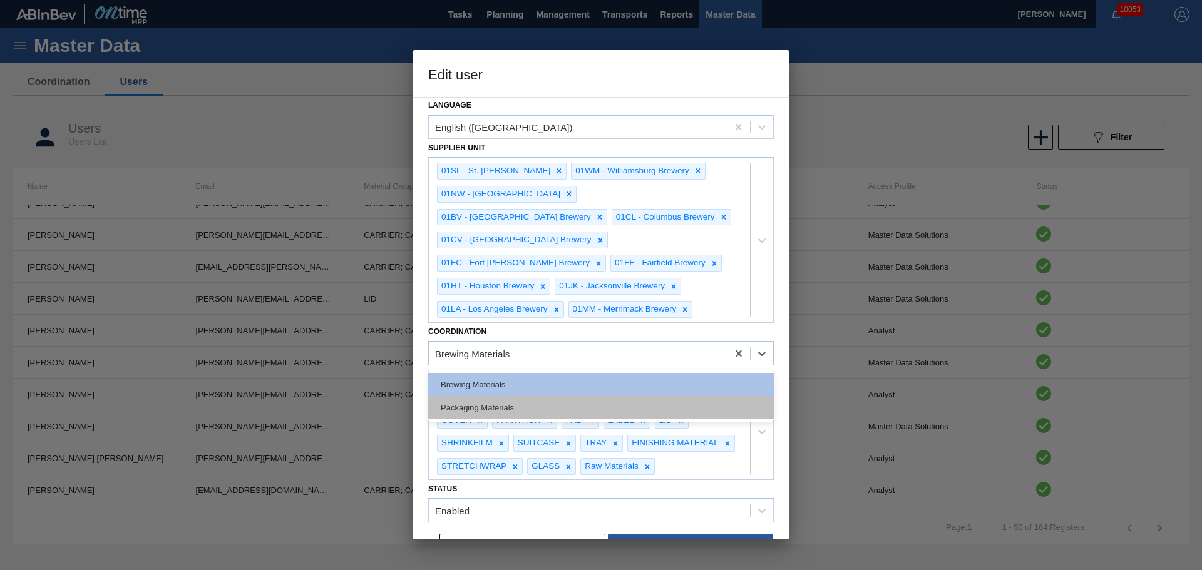
click at [521, 396] on div "Packaging Materials" at bounding box center [601, 407] width 346 height 23
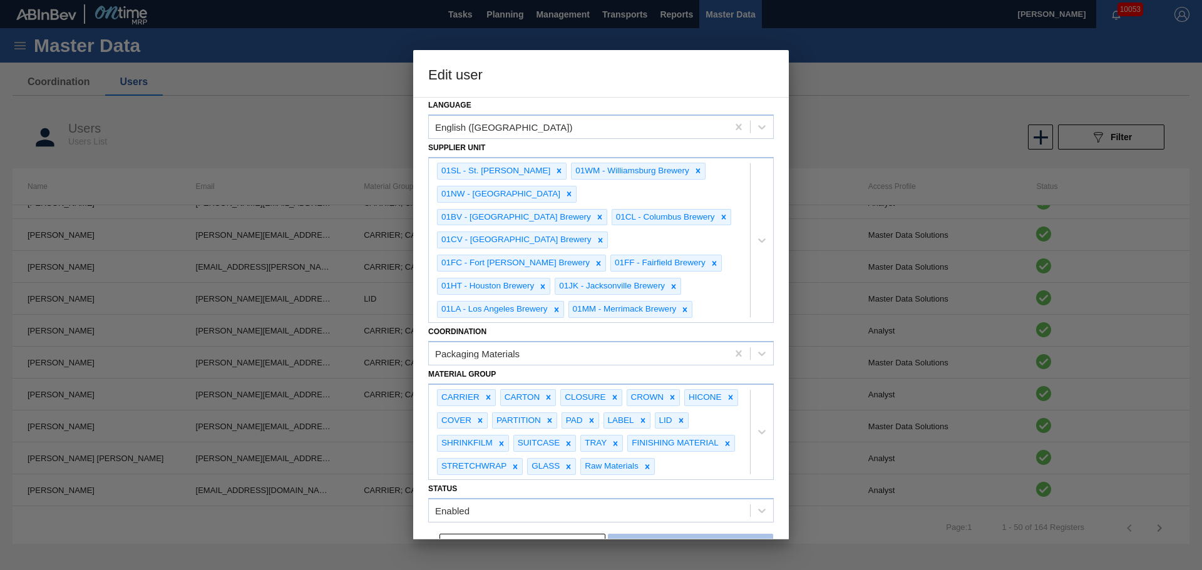
click at [706, 534] on button "Save" at bounding box center [690, 546] width 165 height 25
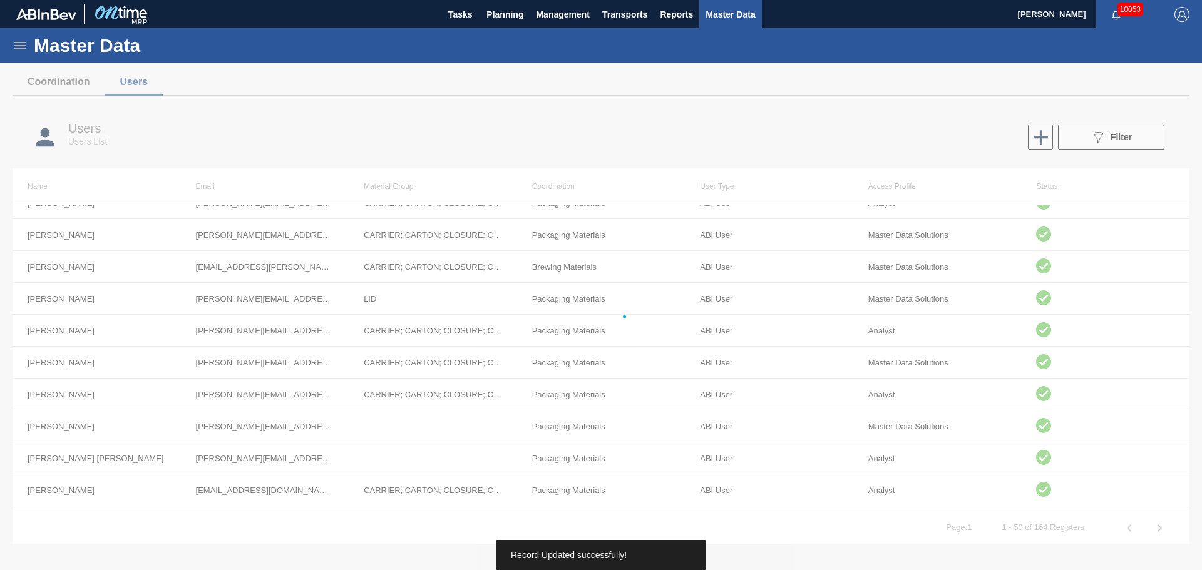
click at [684, 531] on div at bounding box center [601, 317] width 1202 height 508
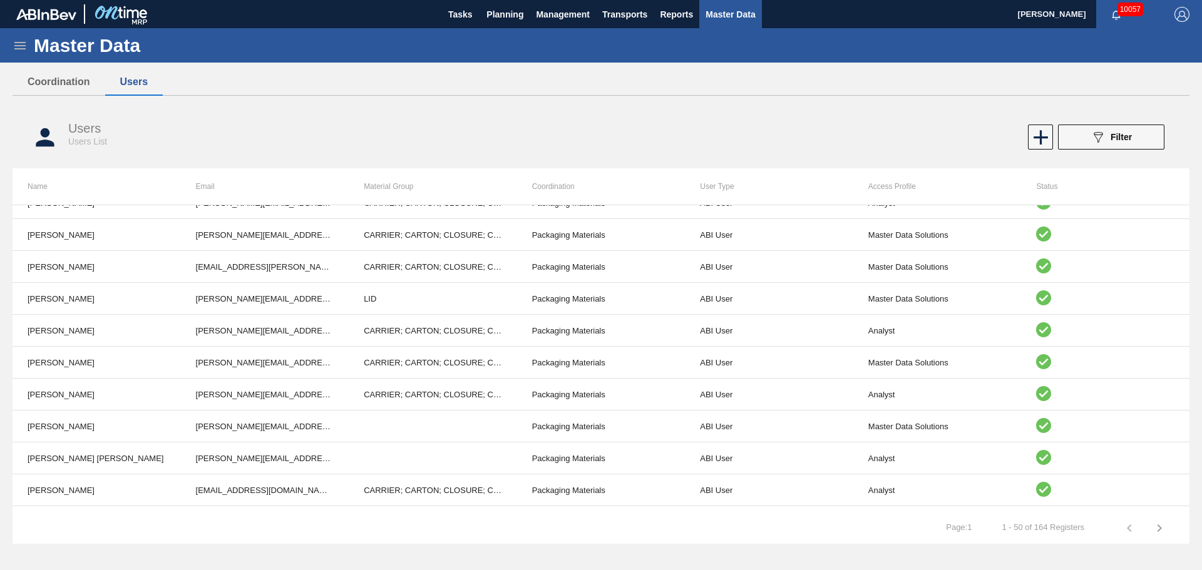
click at [24, 50] on icon at bounding box center [20, 45] width 15 height 15
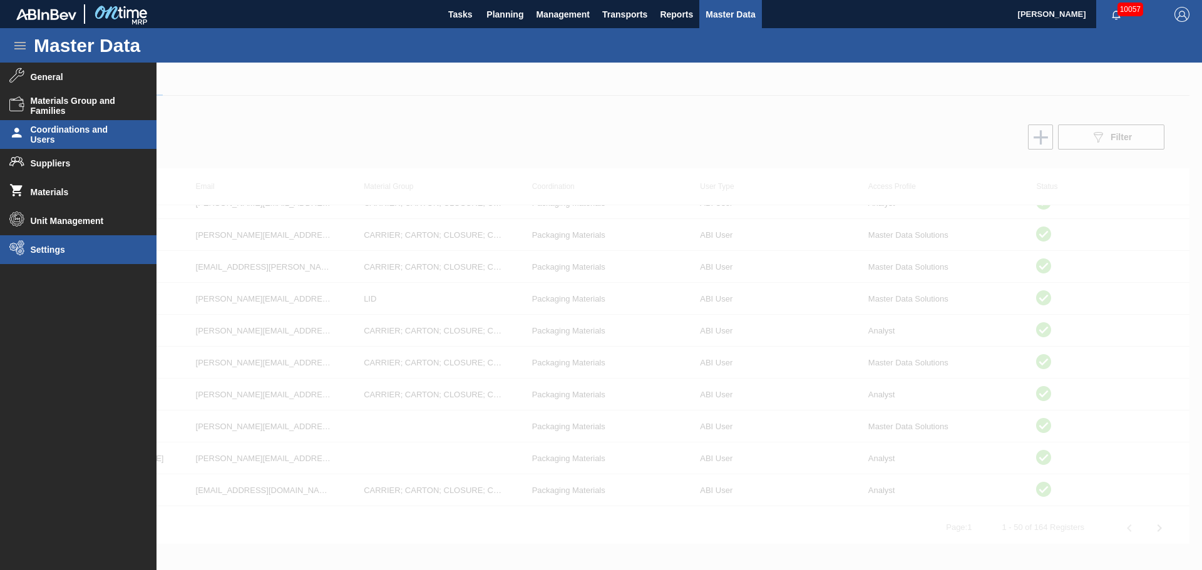
click at [51, 260] on li "Settings" at bounding box center [78, 249] width 157 height 29
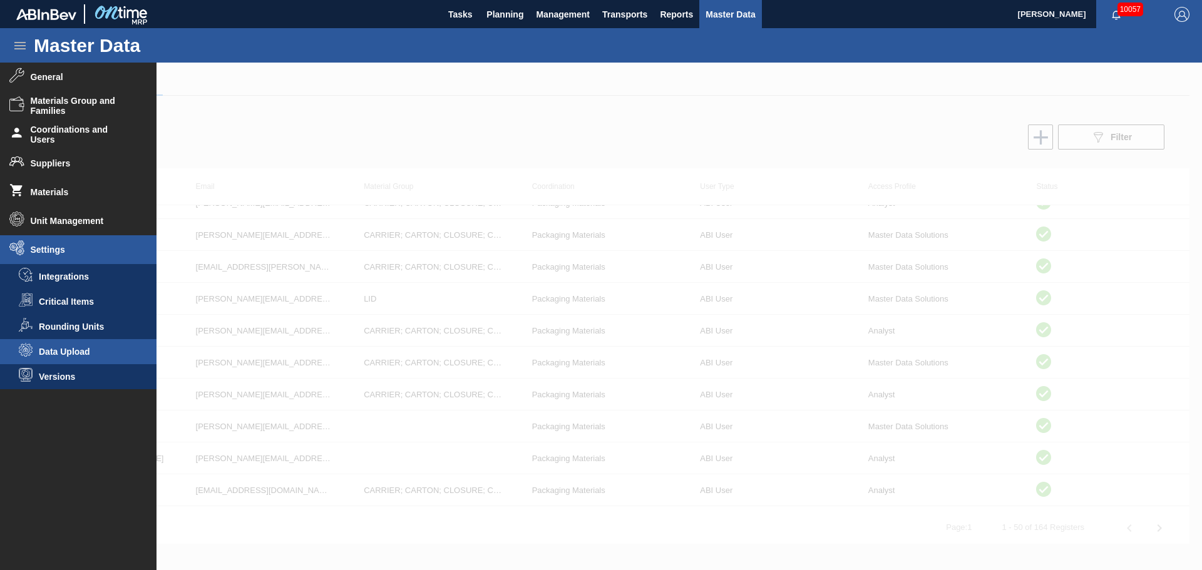
click at [68, 358] on li "Data Upload" at bounding box center [78, 351] width 157 height 25
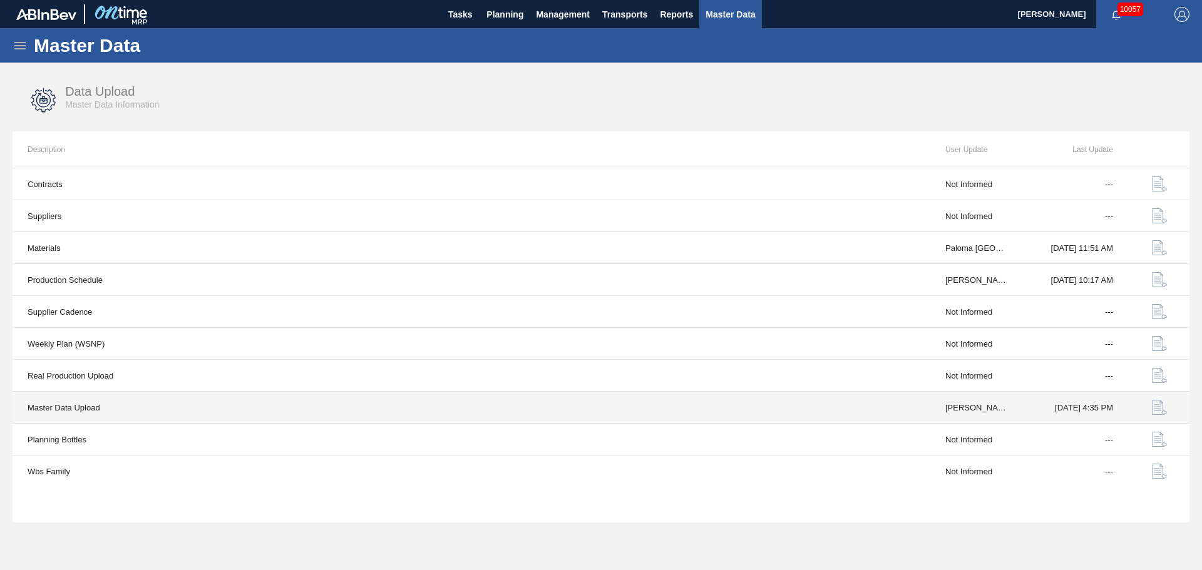
click at [1158, 407] on img "button" at bounding box center [1159, 407] width 15 height 15
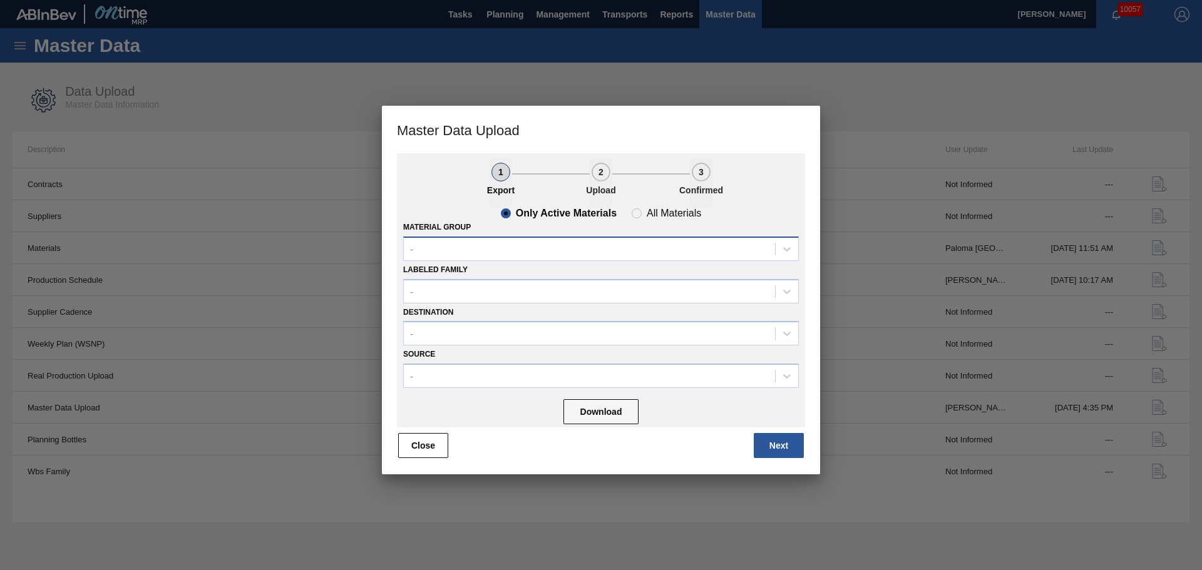
click at [540, 245] on div "-" at bounding box center [589, 249] width 371 height 18
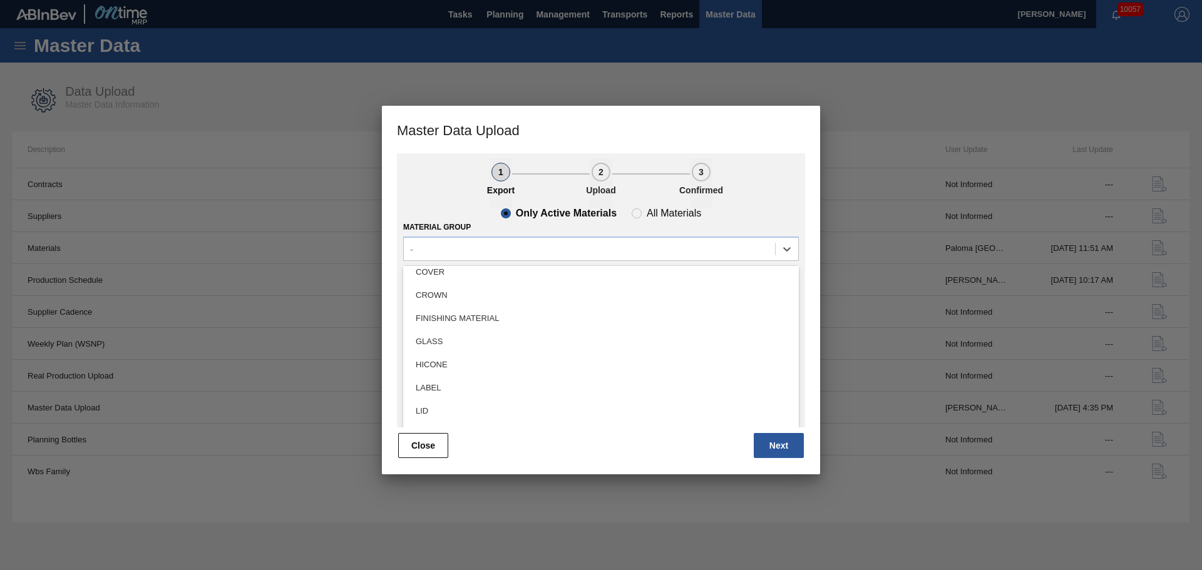
scroll to position [125, 0]
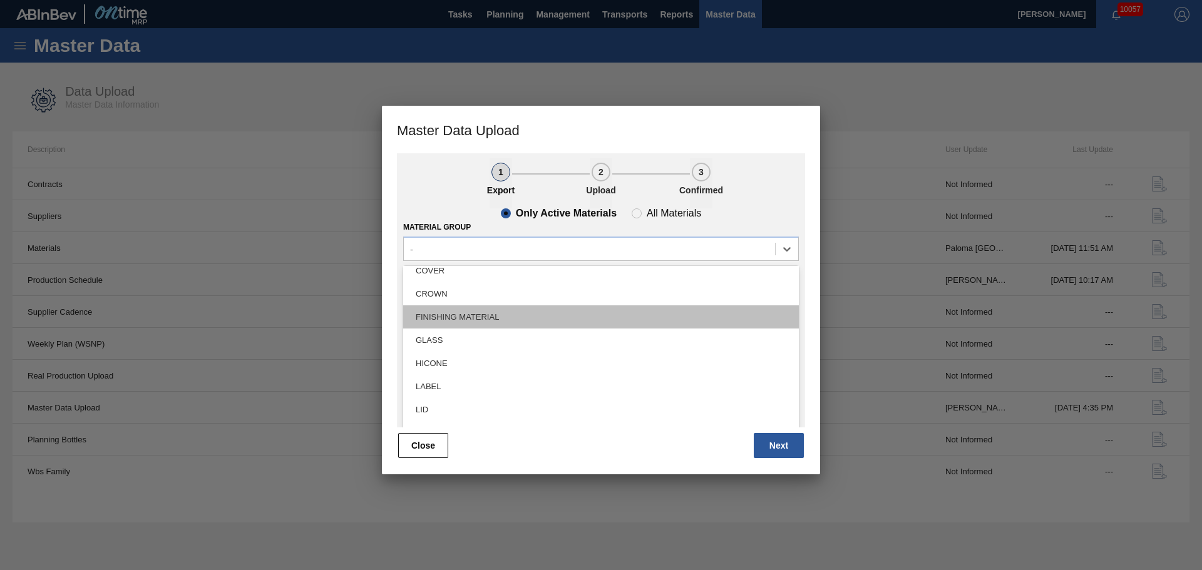
click at [497, 321] on div "FINISHING MATERIAL" at bounding box center [601, 317] width 396 height 23
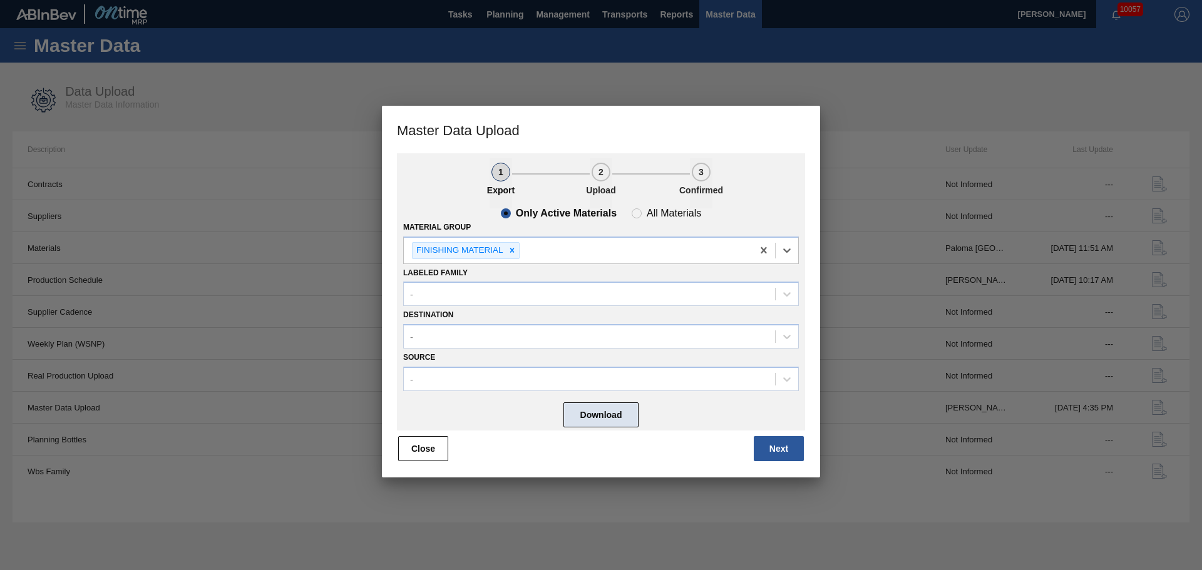
click at [592, 412] on button "Download" at bounding box center [601, 415] width 75 height 25
click at [429, 448] on button "Close" at bounding box center [423, 448] width 50 height 25
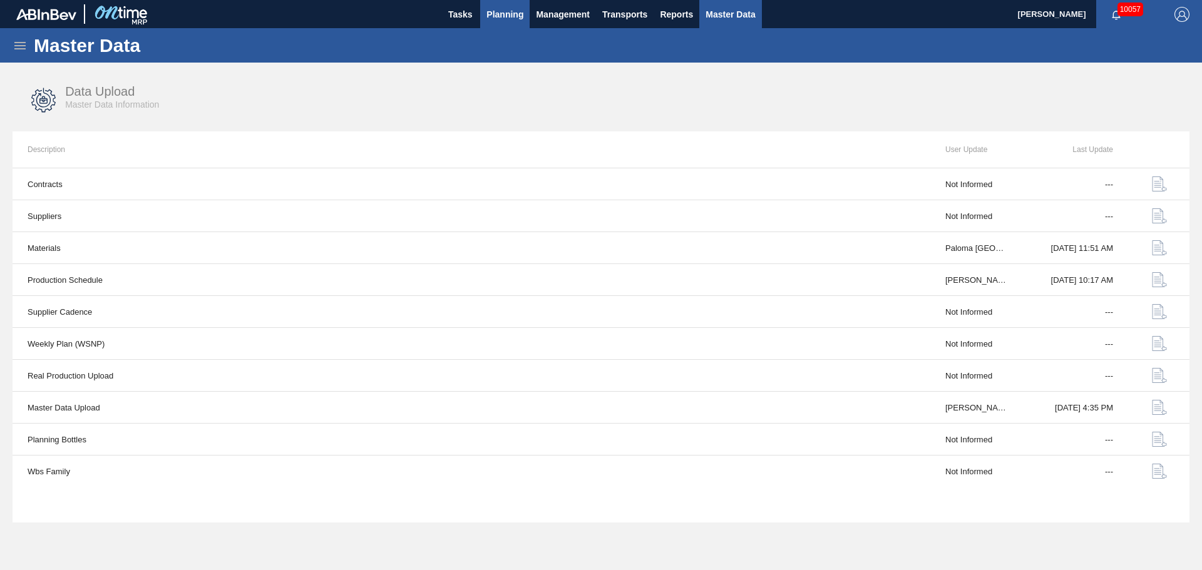
click at [502, 14] on span "Planning" at bounding box center [505, 14] width 37 height 15
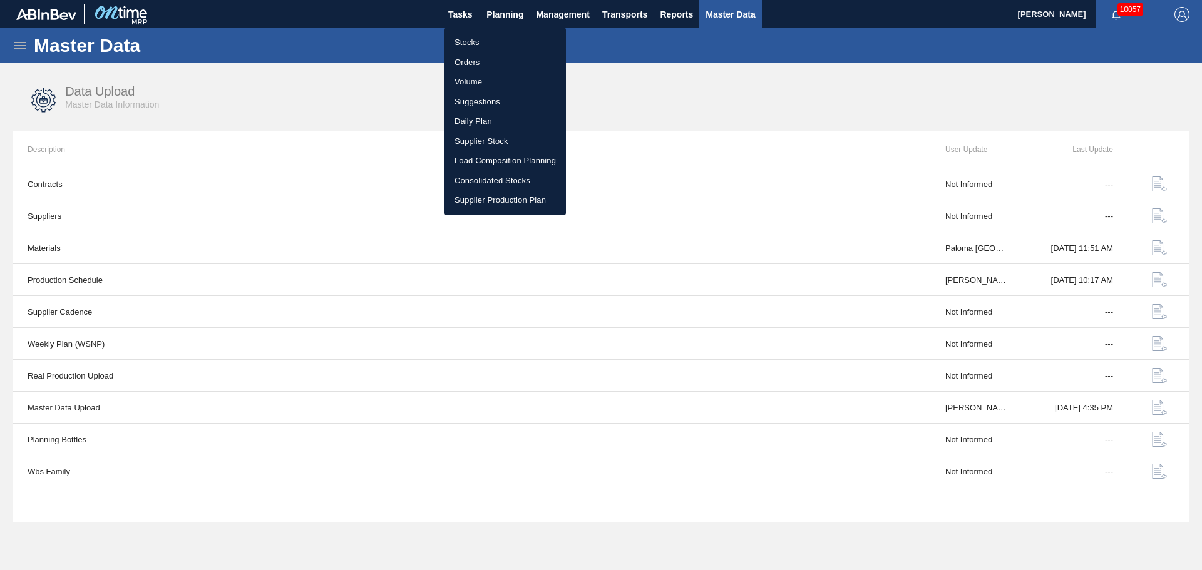
click at [487, 44] on li "Stocks" at bounding box center [505, 43] width 121 height 20
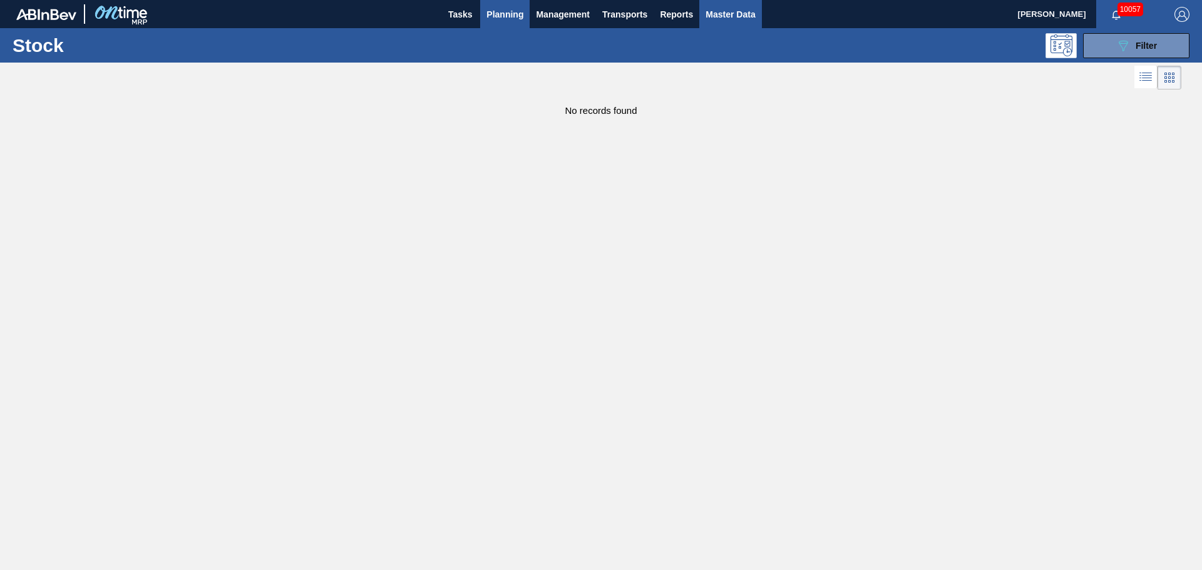
click at [737, 9] on span "Master Data" at bounding box center [730, 14] width 49 height 15
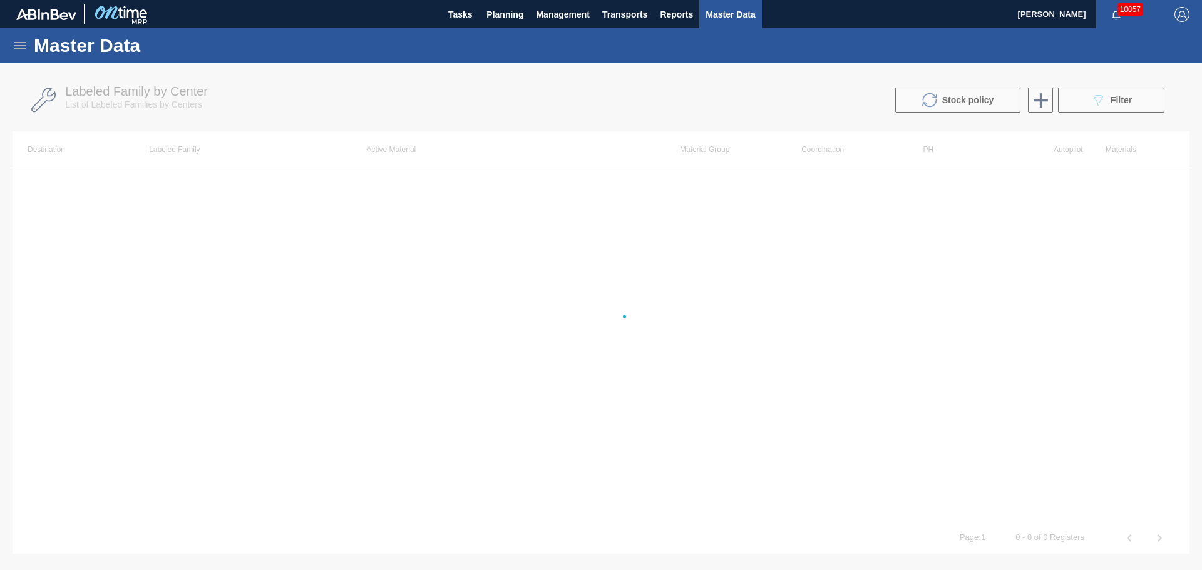
click at [1142, 96] on div at bounding box center [601, 317] width 1202 height 508
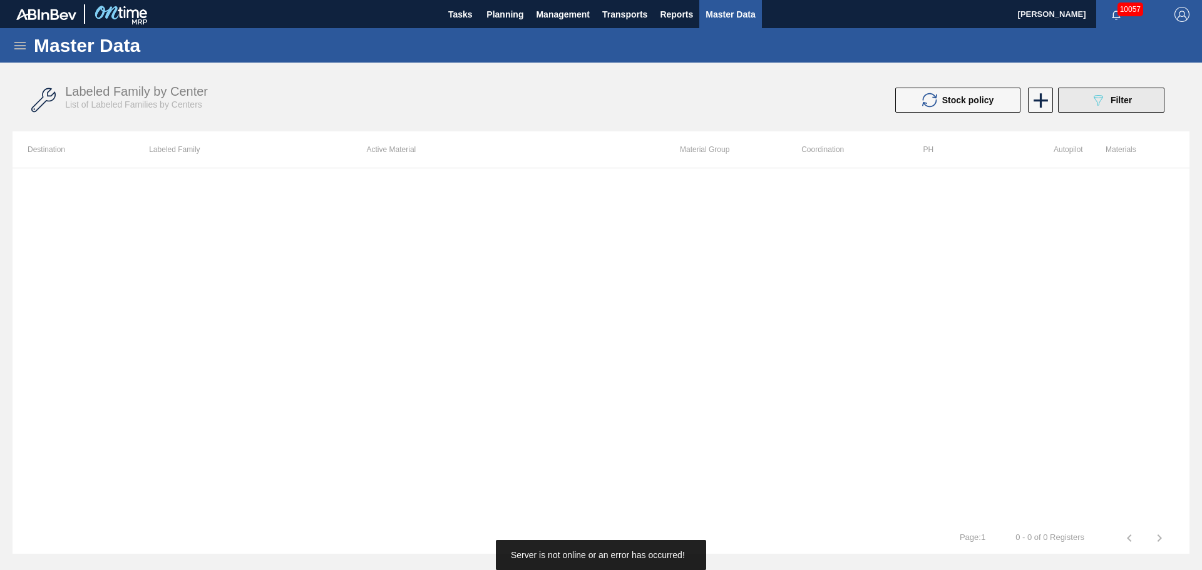
click at [1088, 104] on button "089F7B8B-B2A5-4AFE-B5C0-19BA573D28AC Filter" at bounding box center [1111, 100] width 106 height 25
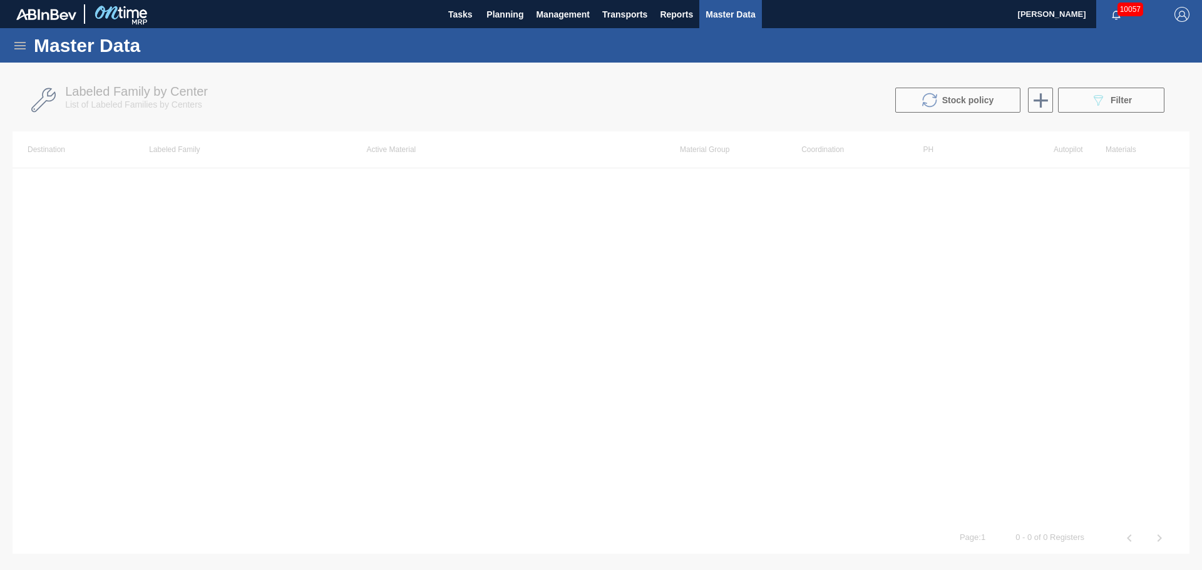
click at [14, 48] on icon at bounding box center [20, 45] width 15 height 15
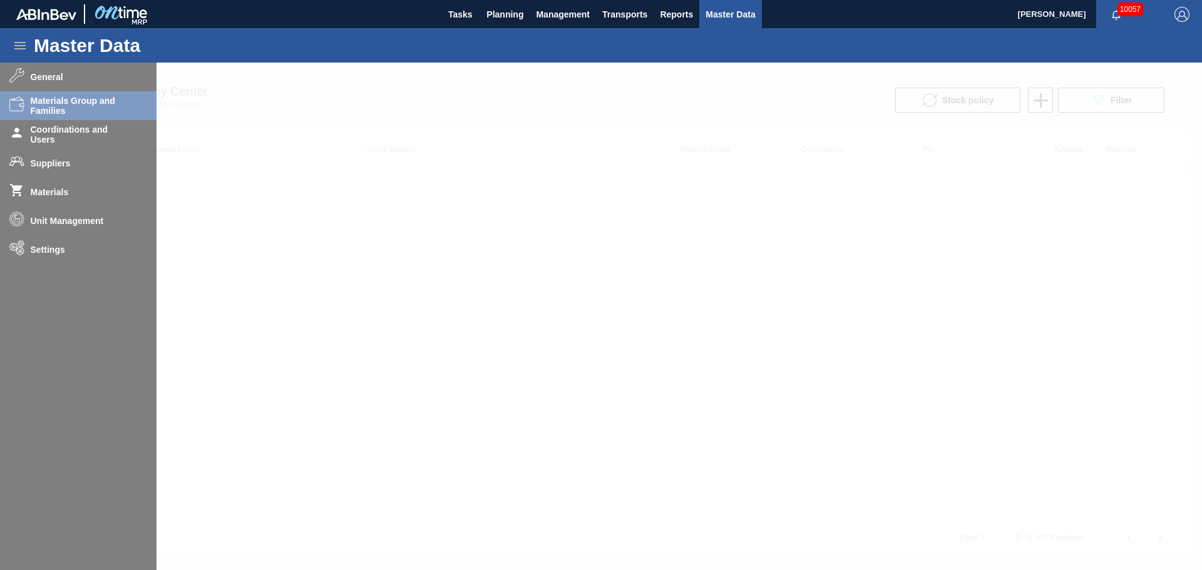
click at [73, 107] on div "Master Data General Materials Group and Families Coordinations and Users Suppli…" at bounding box center [601, 291] width 1202 height 527
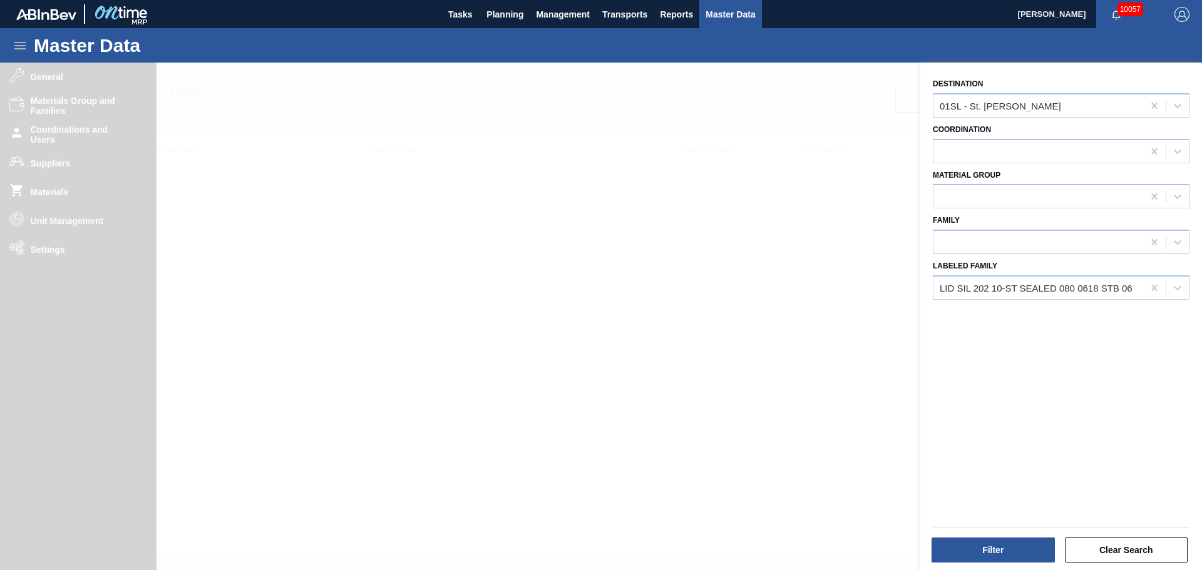
click at [90, 105] on div at bounding box center [601, 348] width 1202 height 570
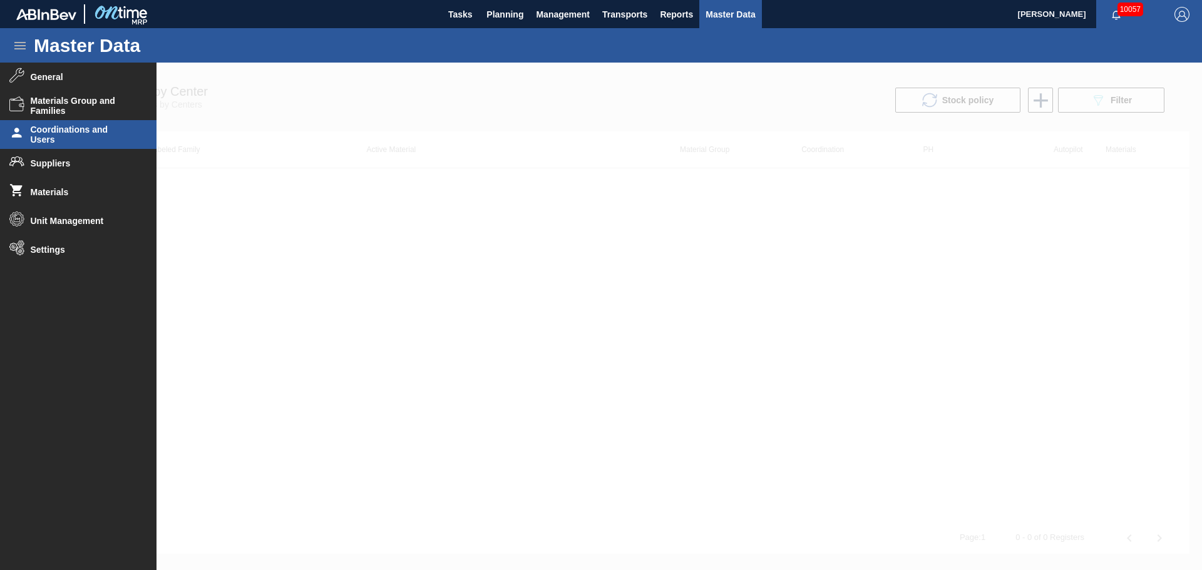
click at [55, 144] on span "Coordinations and Users" at bounding box center [82, 135] width 103 height 20
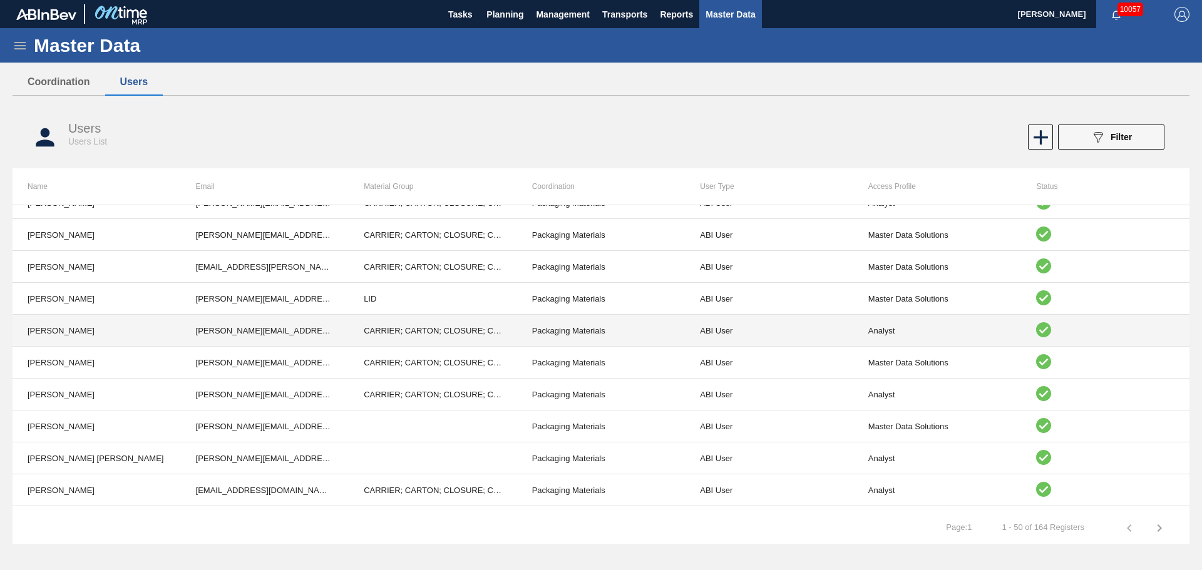
scroll to position [626, 0]
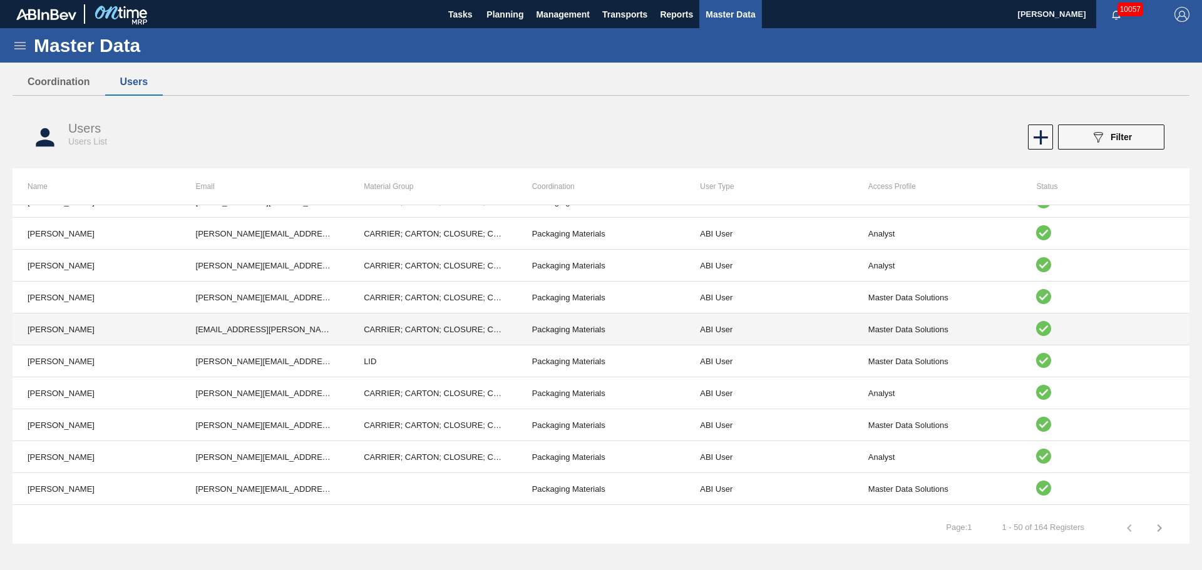
click at [86, 335] on td "[PERSON_NAME]" at bounding box center [97, 330] width 168 height 32
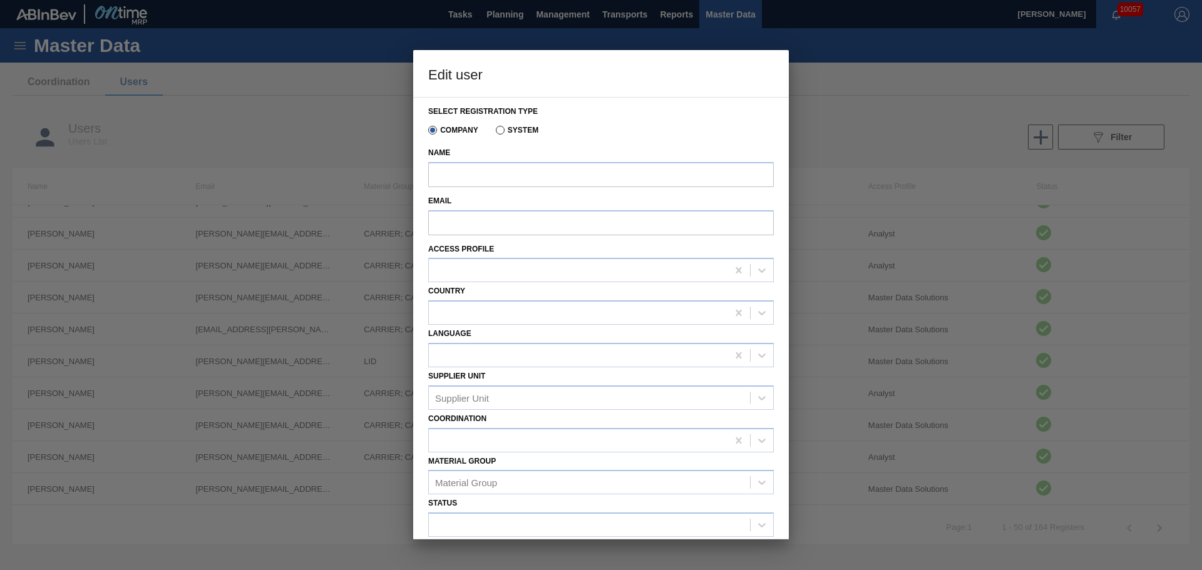
type input "[PERSON_NAME]"
type input "[EMAIL_ADDRESS][PERSON_NAME][DOMAIN_NAME][PERSON_NAME]"
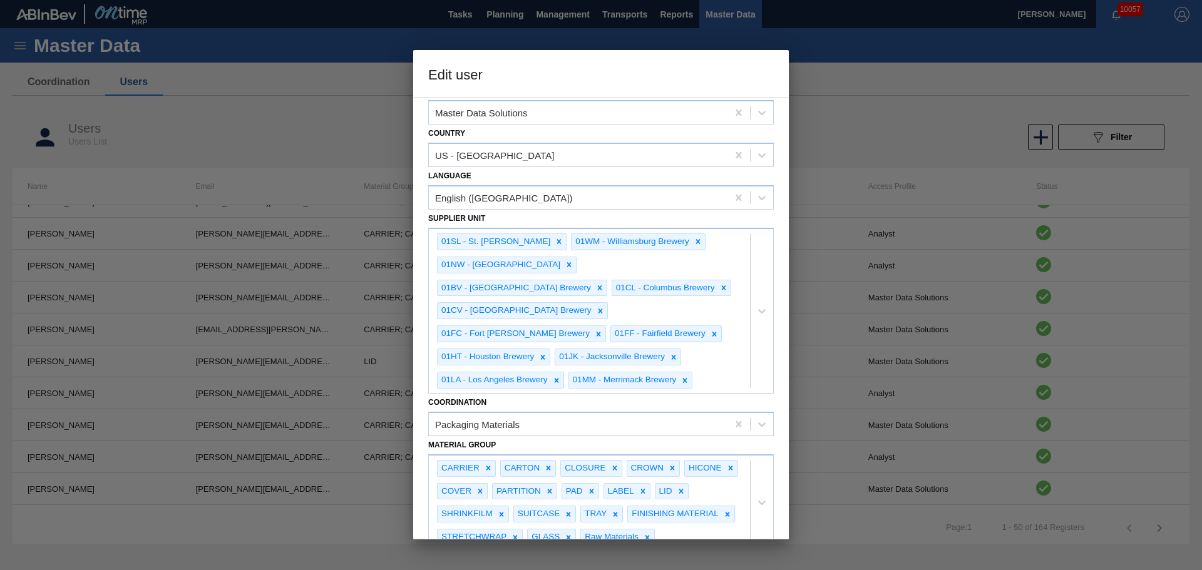
scroll to position [188, 0]
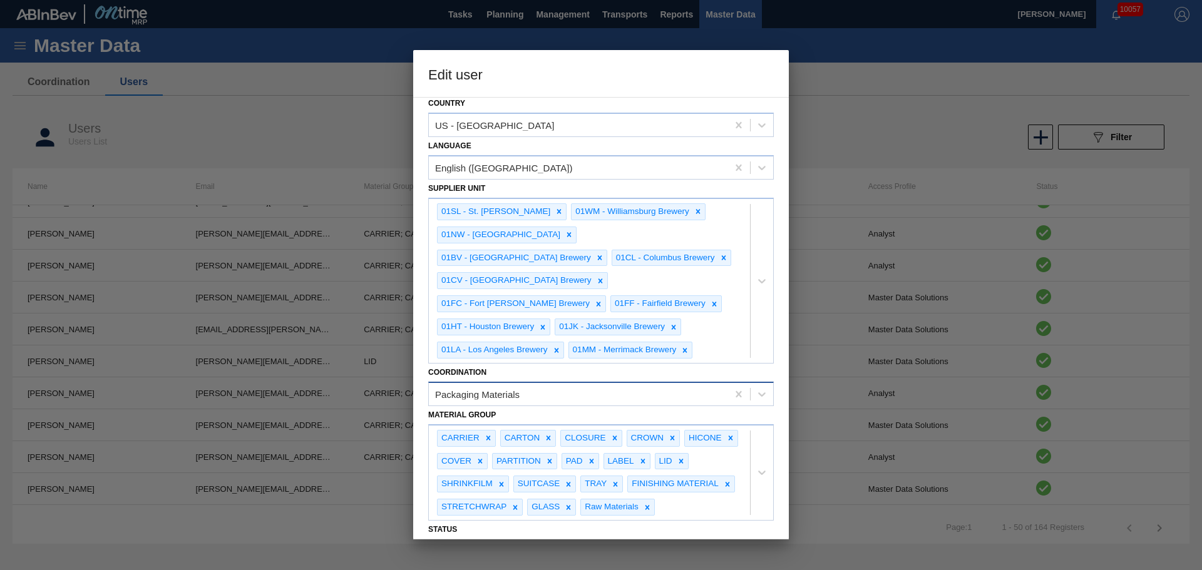
click at [503, 389] on div "Packaging Materials" at bounding box center [477, 394] width 85 height 11
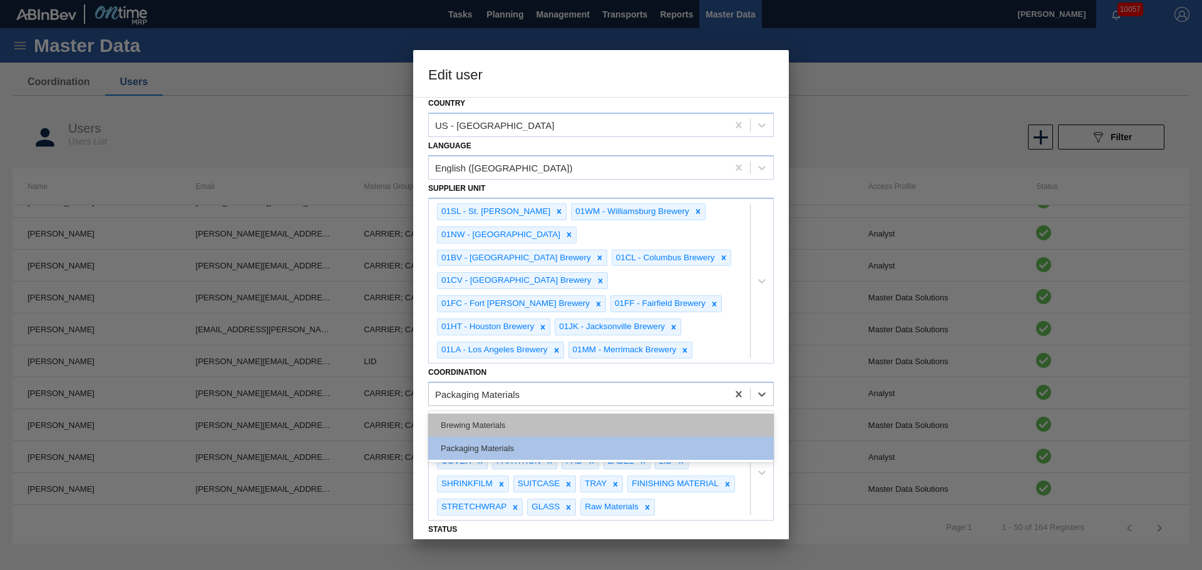
click at [498, 414] on div "Brewing Materials" at bounding box center [601, 425] width 346 height 23
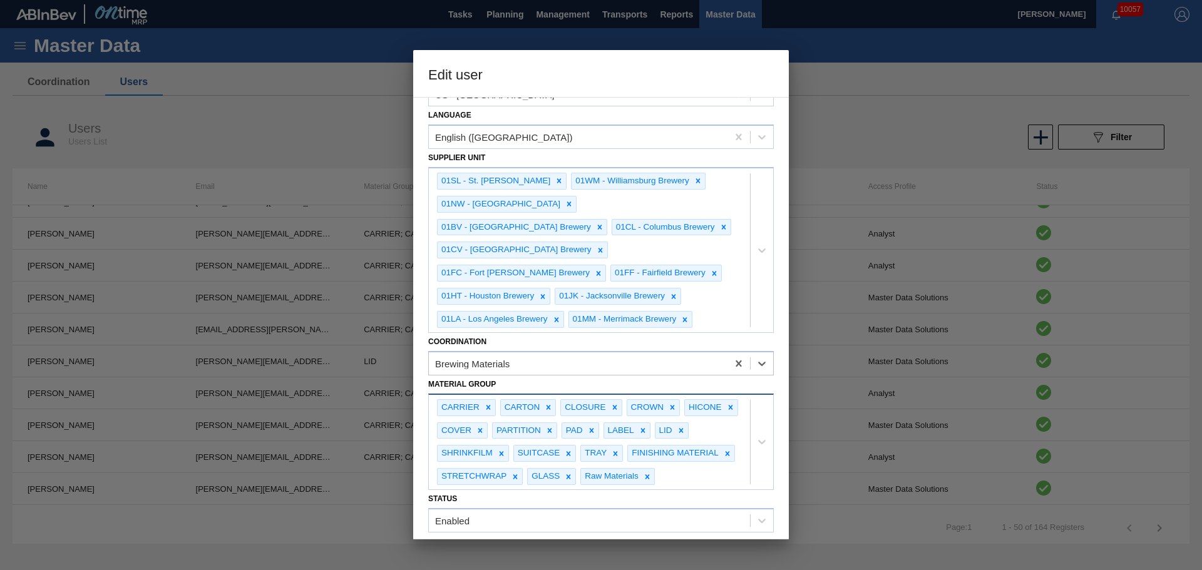
scroll to position [232, 0]
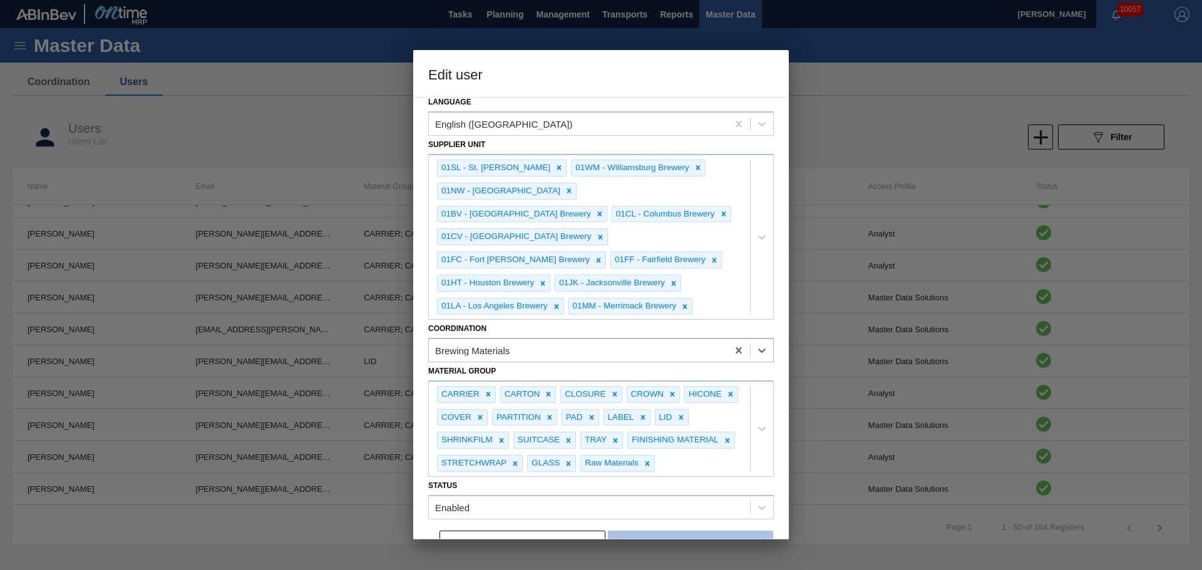
click at [646, 531] on button "Save" at bounding box center [690, 543] width 165 height 25
click at [696, 531] on button "Save" at bounding box center [690, 543] width 165 height 25
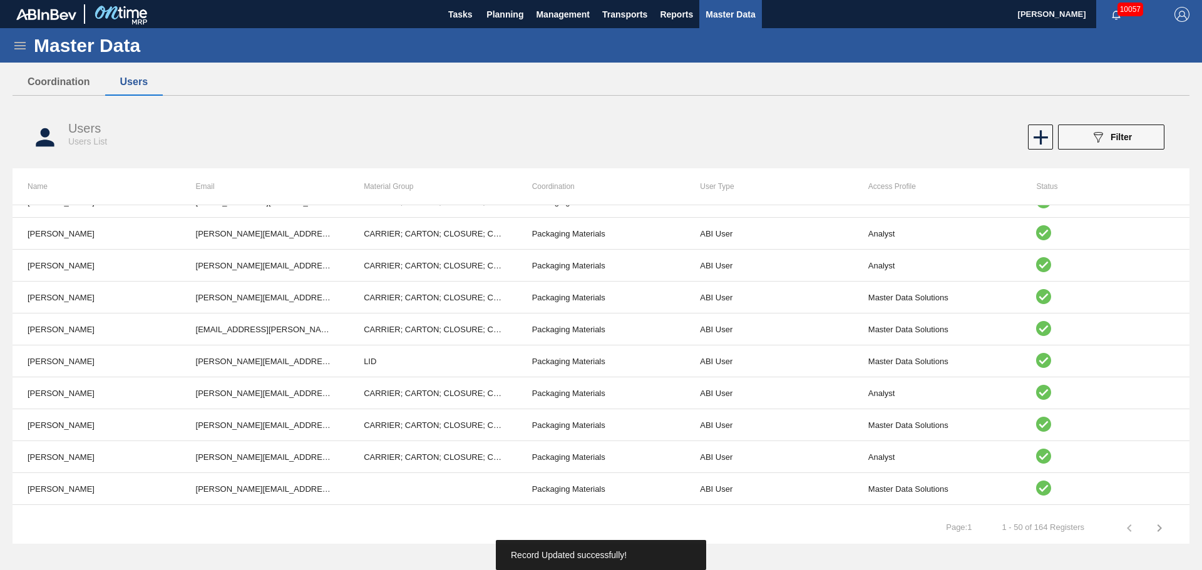
drag, startPoint x: 685, startPoint y: 113, endPoint x: 577, endPoint y: 71, distance: 116.2
click at [685, 113] on div "Users Users List 089F7B8B-B2A5-4AFE-B5C0-19BA573D28AC Filter" at bounding box center [601, 137] width 1177 height 63
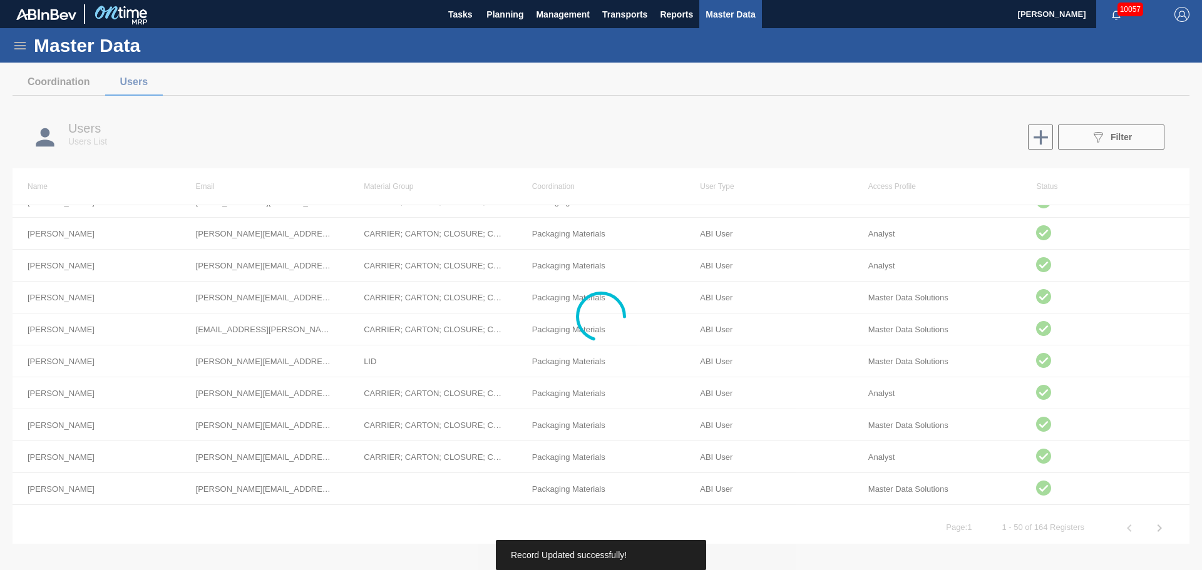
click at [23, 39] on icon at bounding box center [20, 45] width 15 height 15
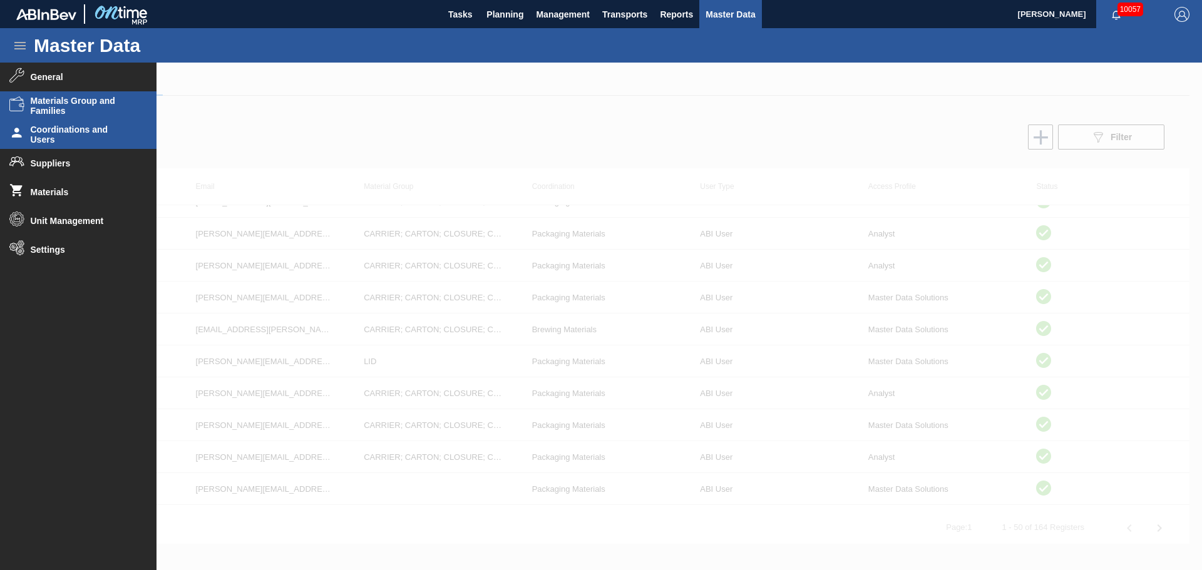
click at [46, 98] on span "Materials Group and Families" at bounding box center [82, 106] width 103 height 20
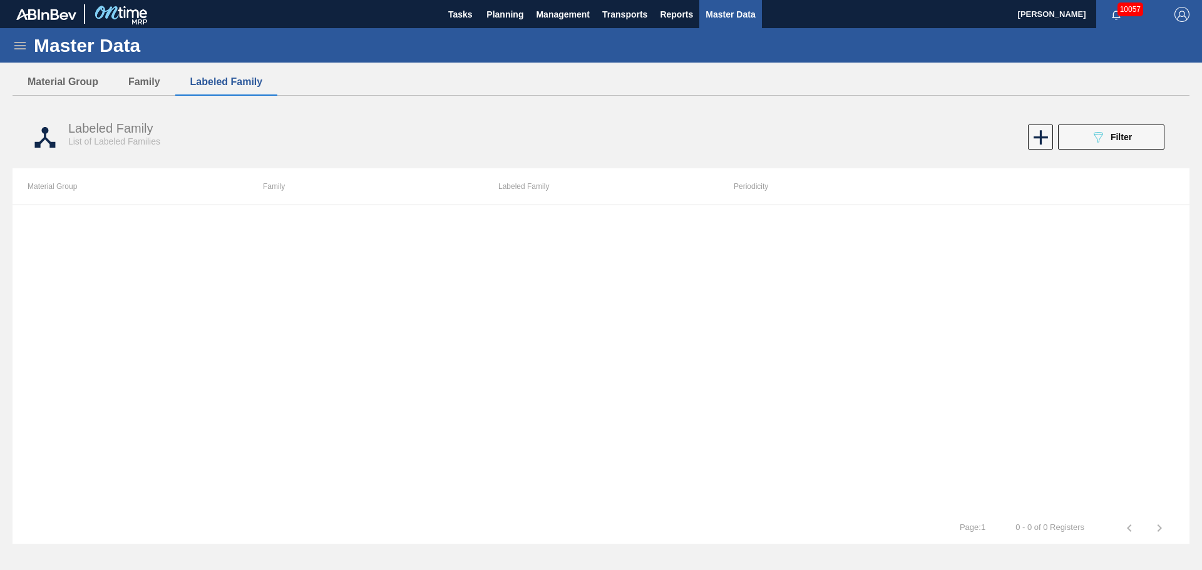
click at [29, 44] on div "Master Data" at bounding box center [601, 45] width 1202 height 34
click at [26, 44] on icon at bounding box center [20, 45] width 15 height 15
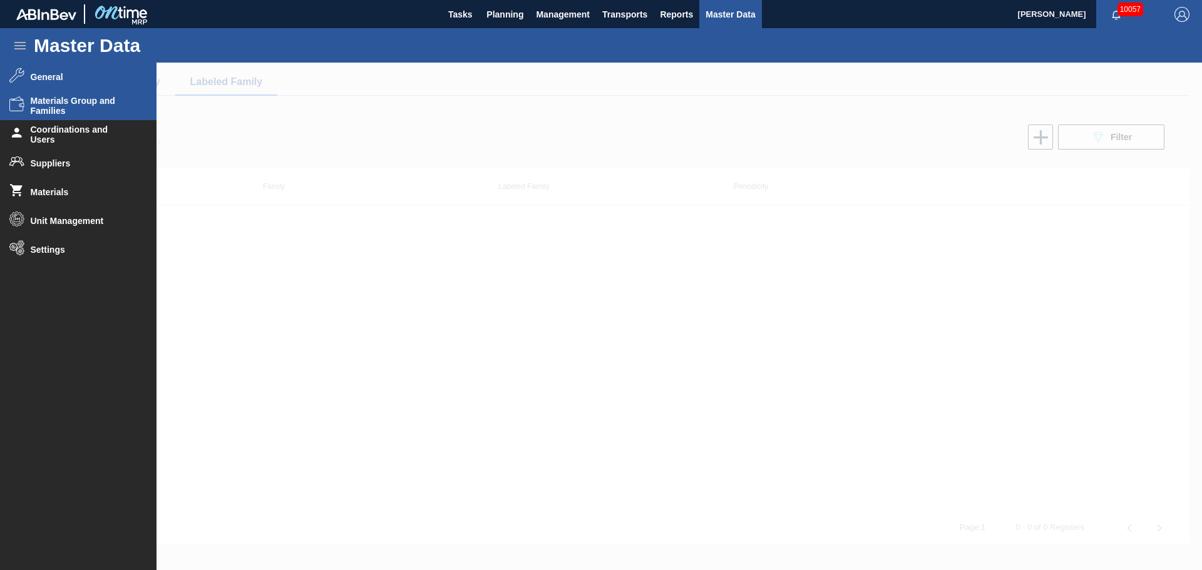
click at [41, 84] on li "General" at bounding box center [78, 77] width 157 height 29
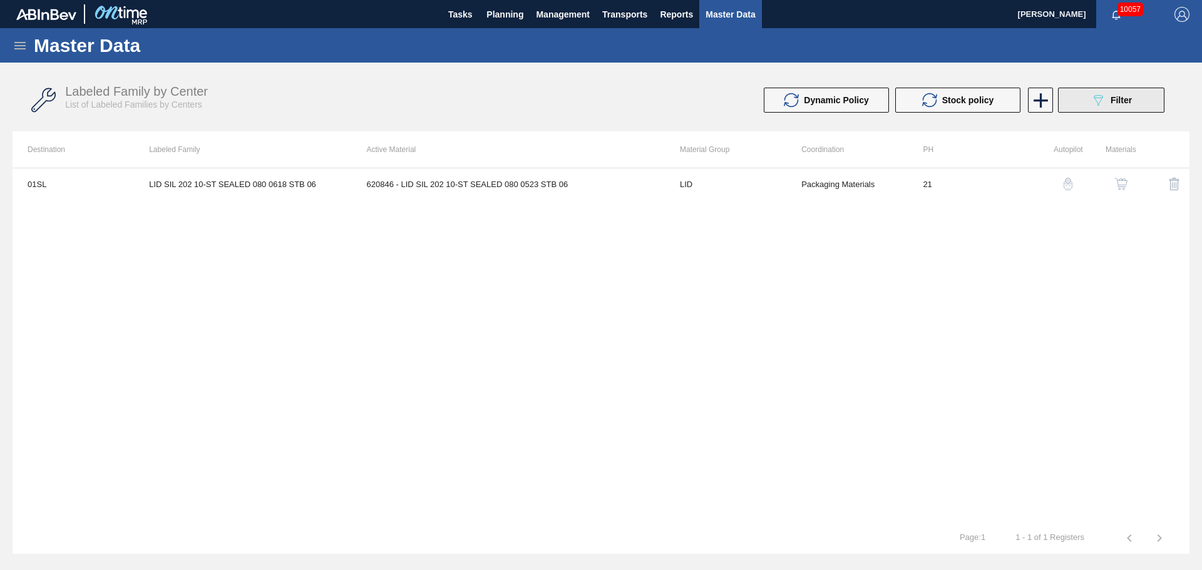
click at [1103, 106] on icon "089F7B8B-B2A5-4AFE-B5C0-19BA573D28AC" at bounding box center [1098, 100] width 15 height 15
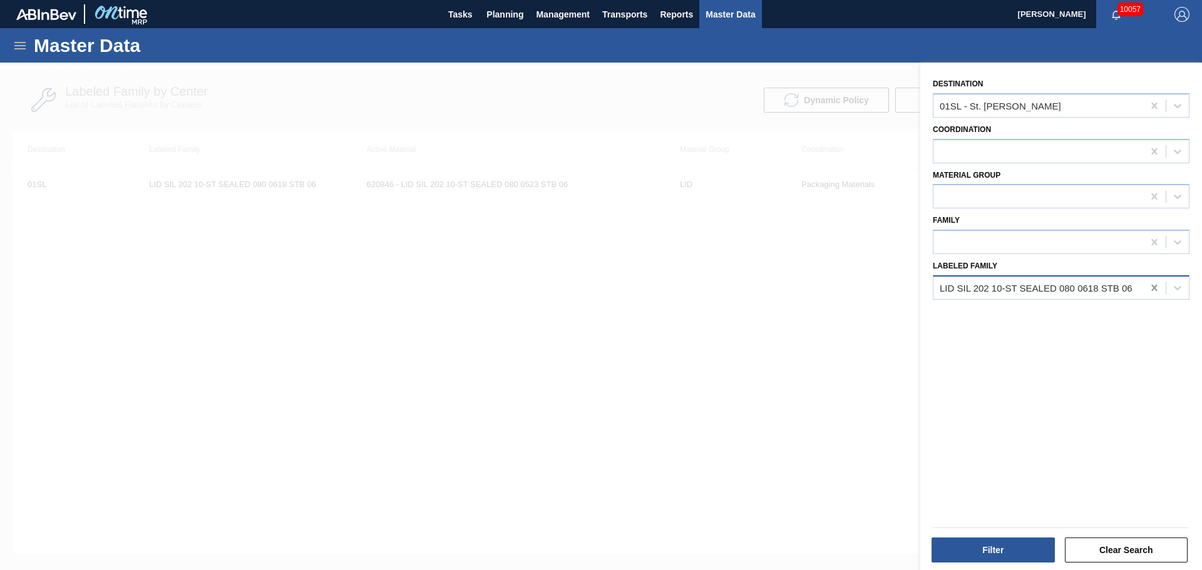
click at [1151, 286] on icon at bounding box center [1154, 288] width 13 height 13
click at [1145, 106] on div at bounding box center [1154, 106] width 23 height 23
click at [1094, 204] on div at bounding box center [1039, 197] width 210 height 18
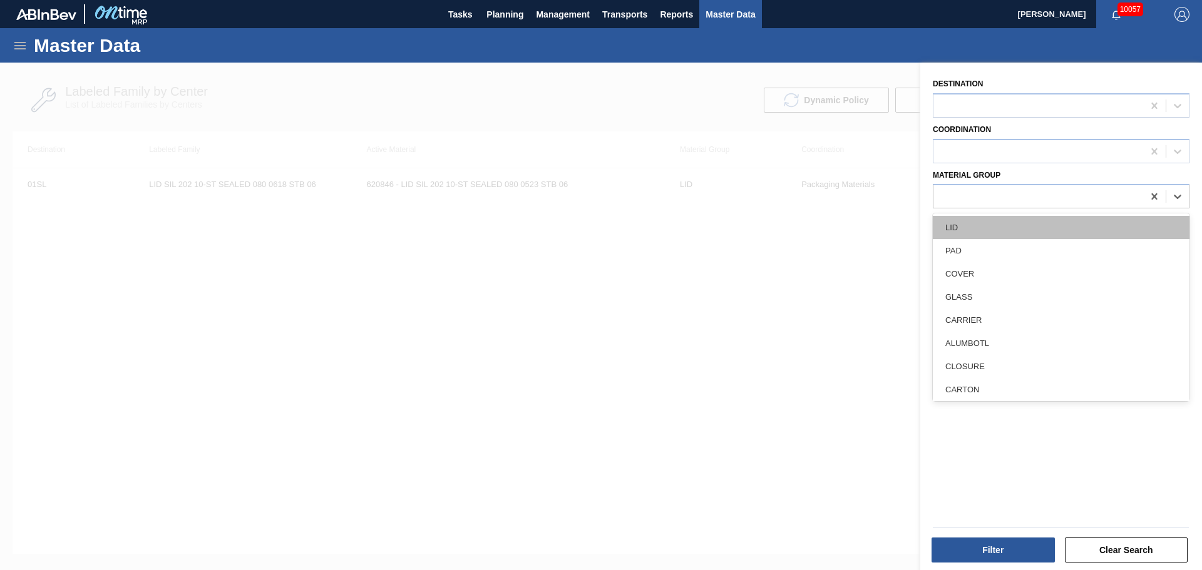
type Group "f"
click at [1029, 219] on div "FINISHING MATERIAL" at bounding box center [1061, 227] width 257 height 23
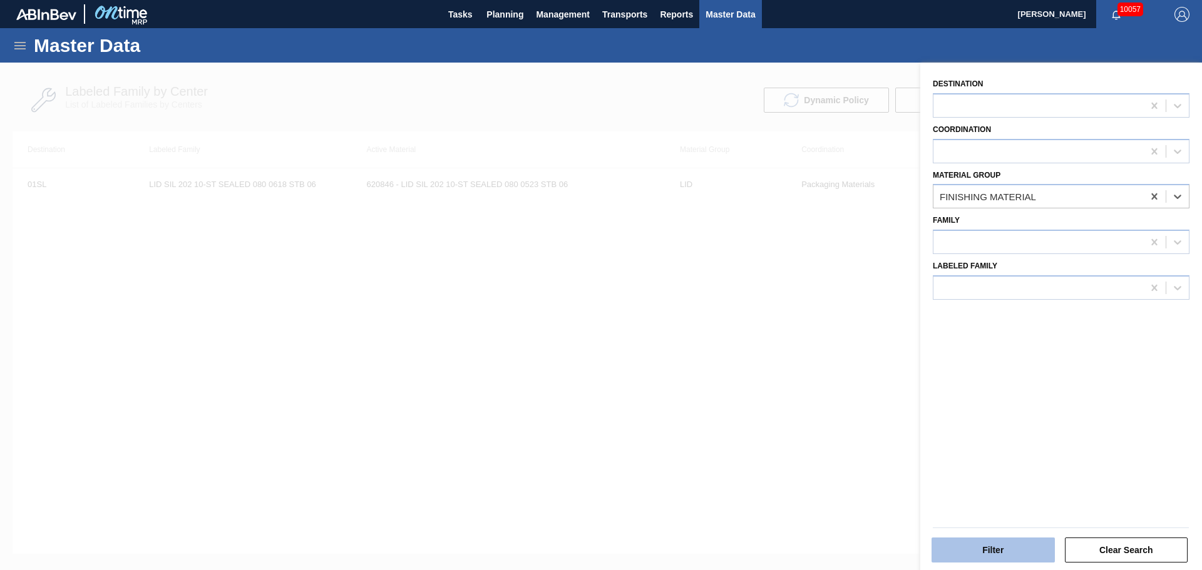
click at [1000, 547] on button "Filter" at bounding box center [993, 550] width 123 height 25
